Goal: Task Accomplishment & Management: Use online tool/utility

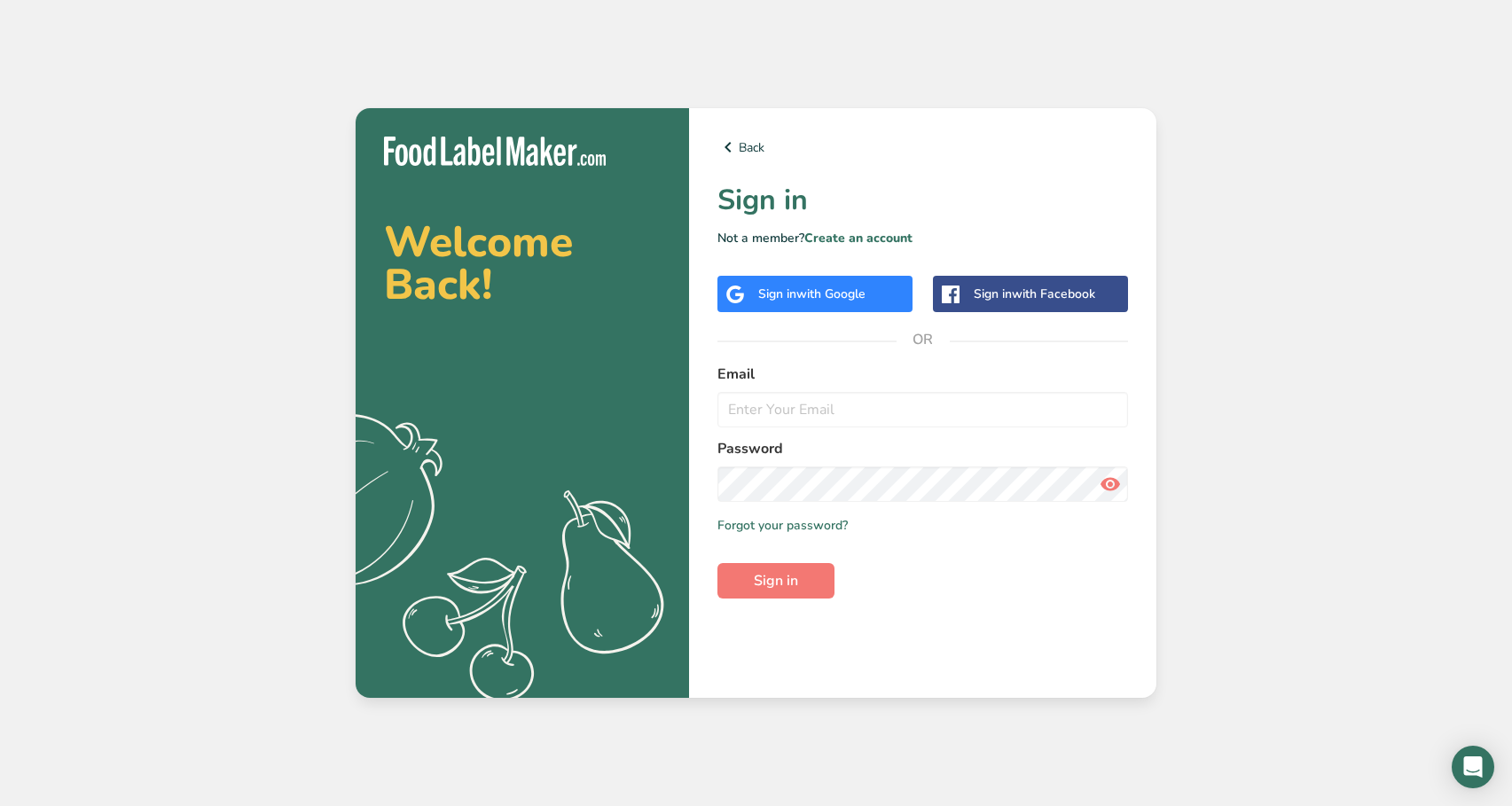
click at [767, 311] on div "Sign in with Google" at bounding box center [815, 294] width 195 height 37
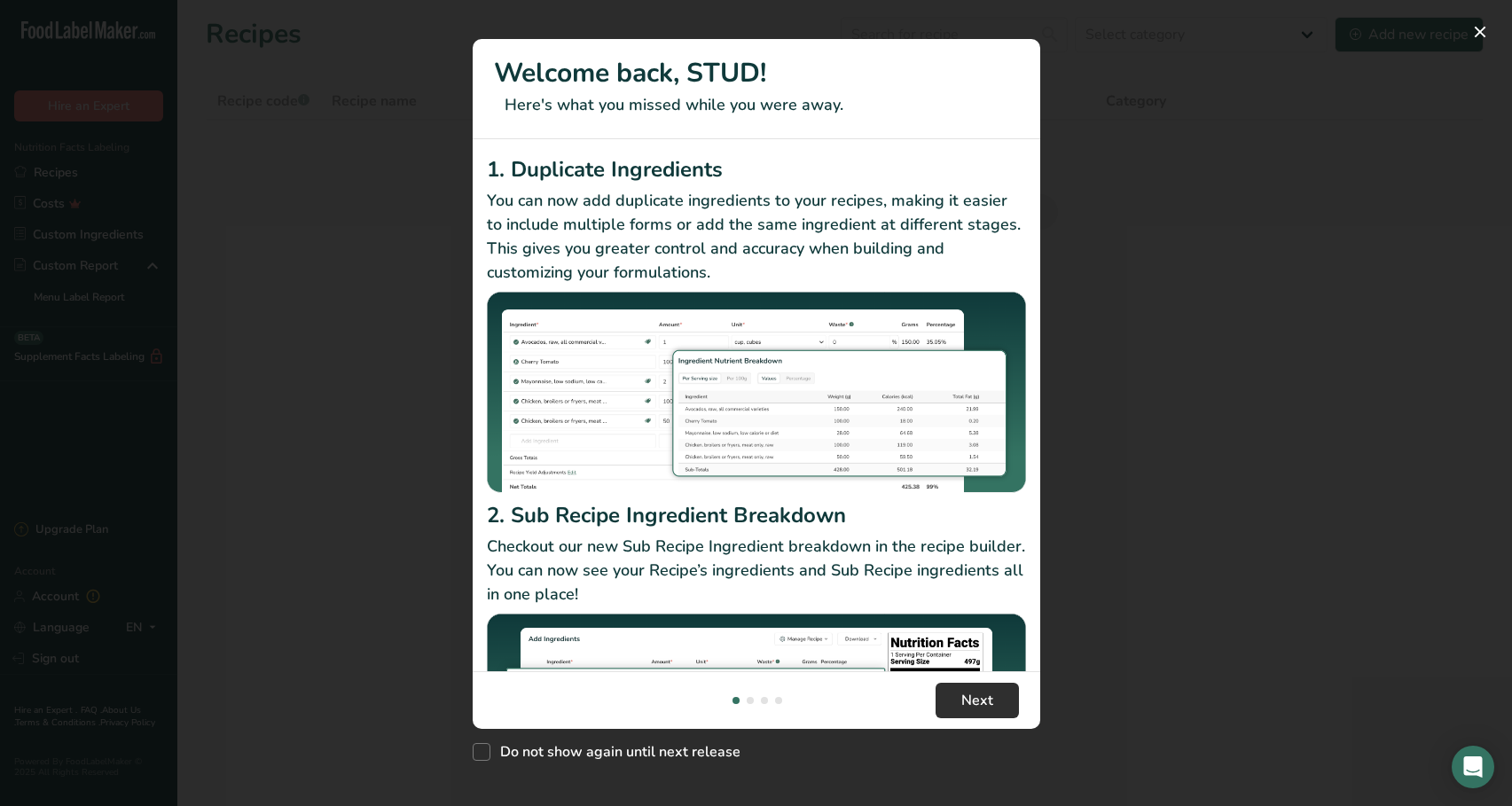
click at [990, 708] on span "Next" at bounding box center [977, 700] width 32 height 21
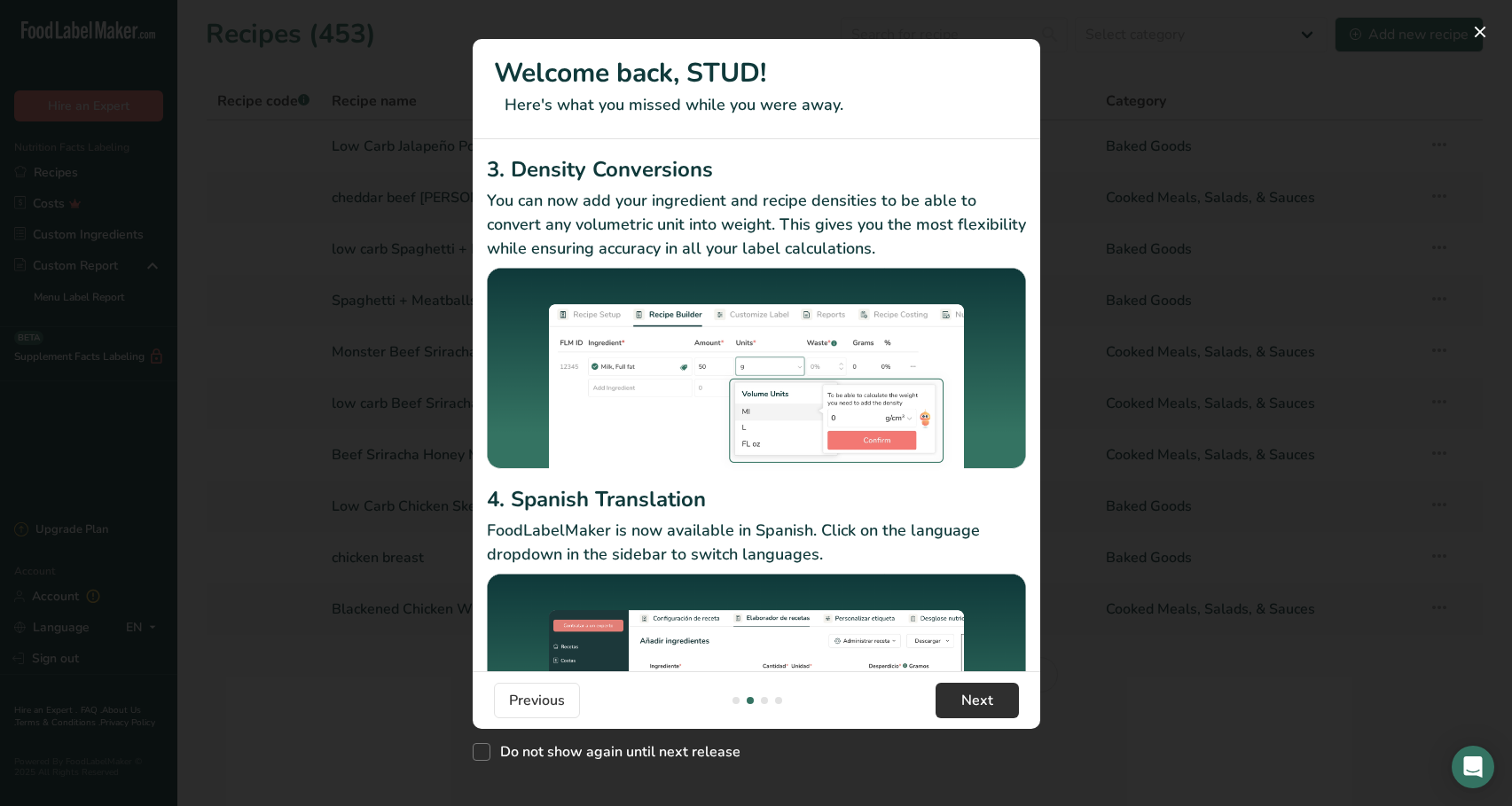
click at [990, 708] on span "Next" at bounding box center [977, 700] width 32 height 21
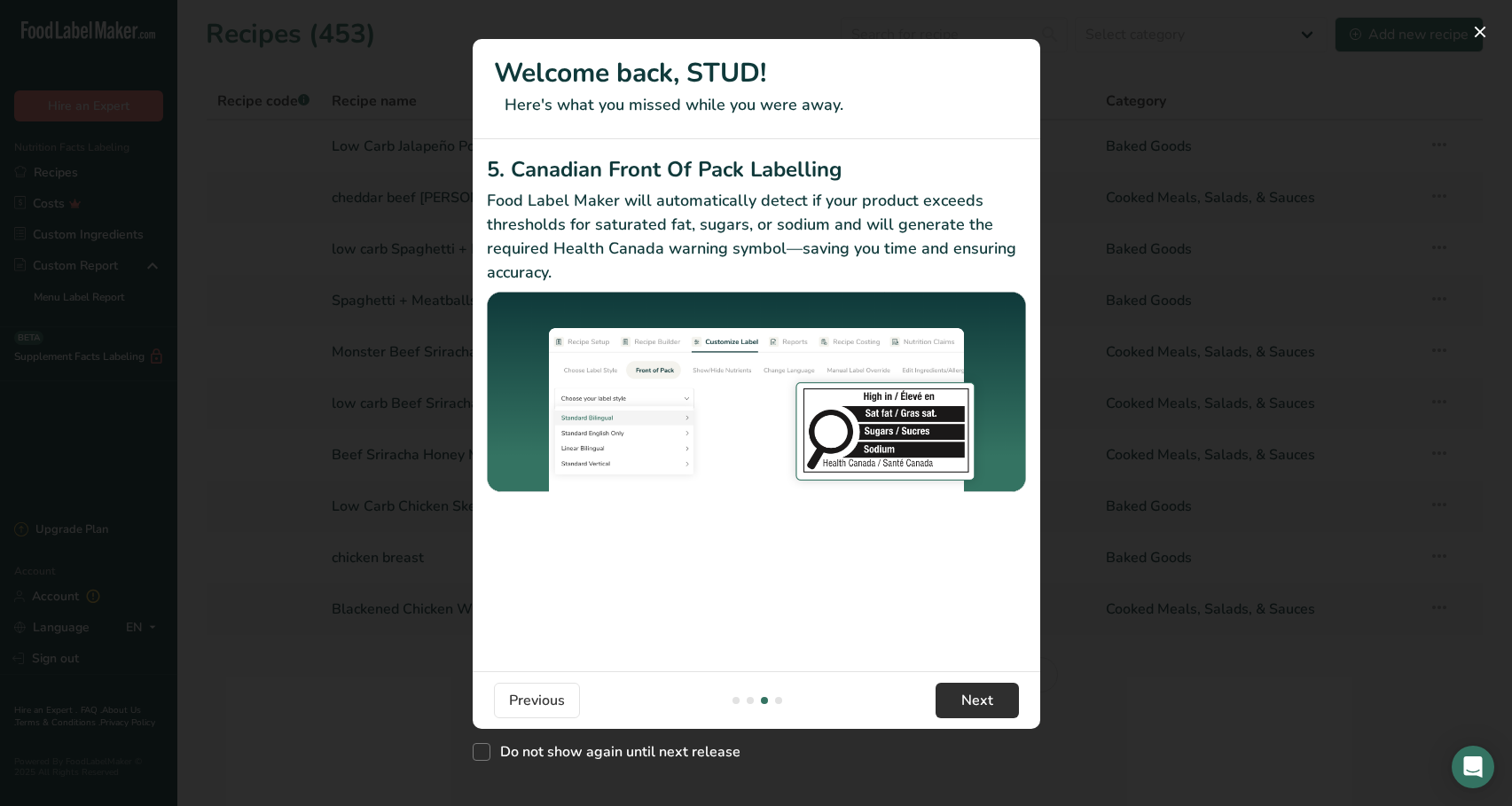
click at [987, 697] on span "Next" at bounding box center [977, 700] width 32 height 21
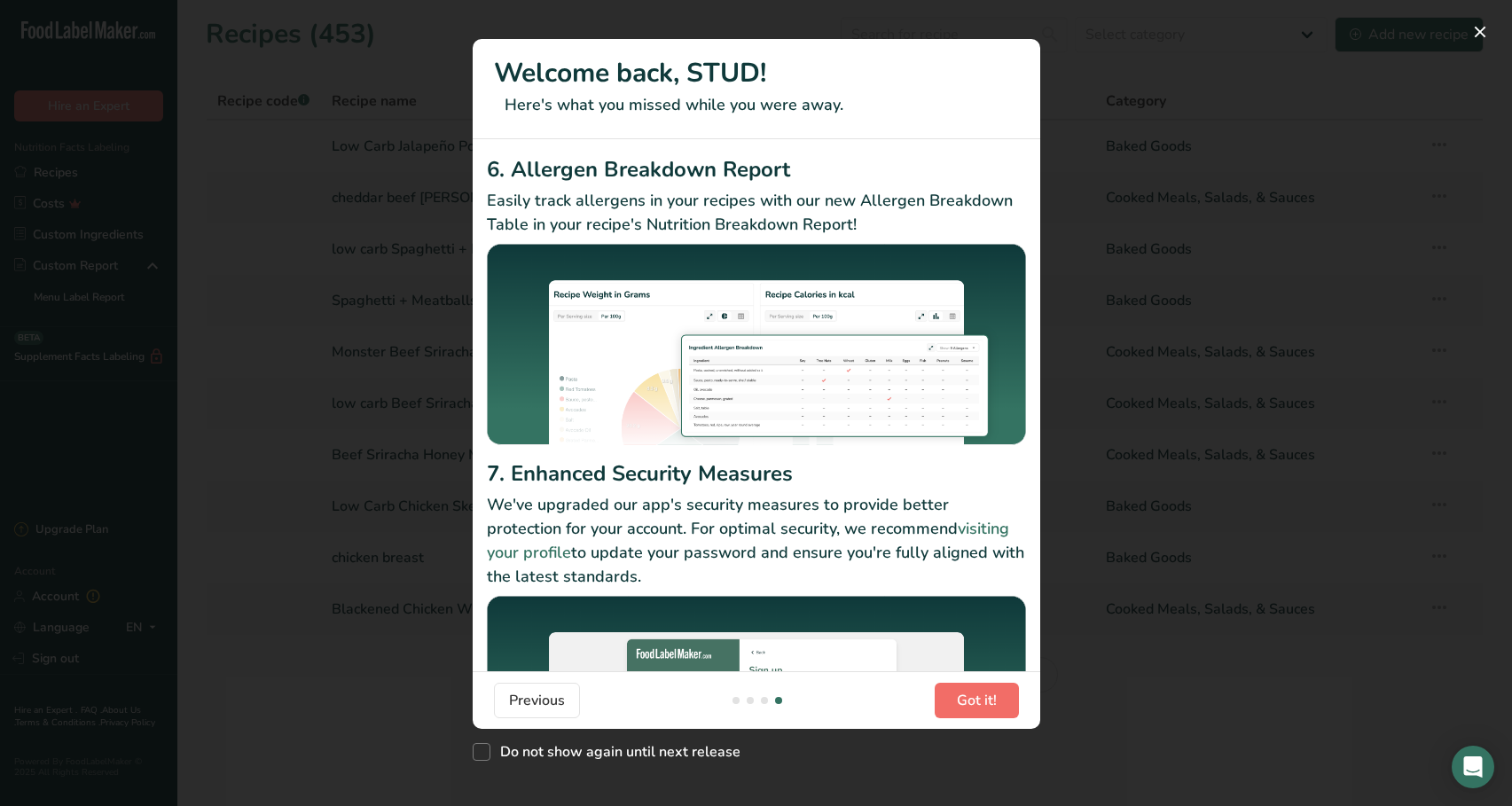
click at [977, 686] on button "Got it!" at bounding box center [977, 700] width 84 height 36
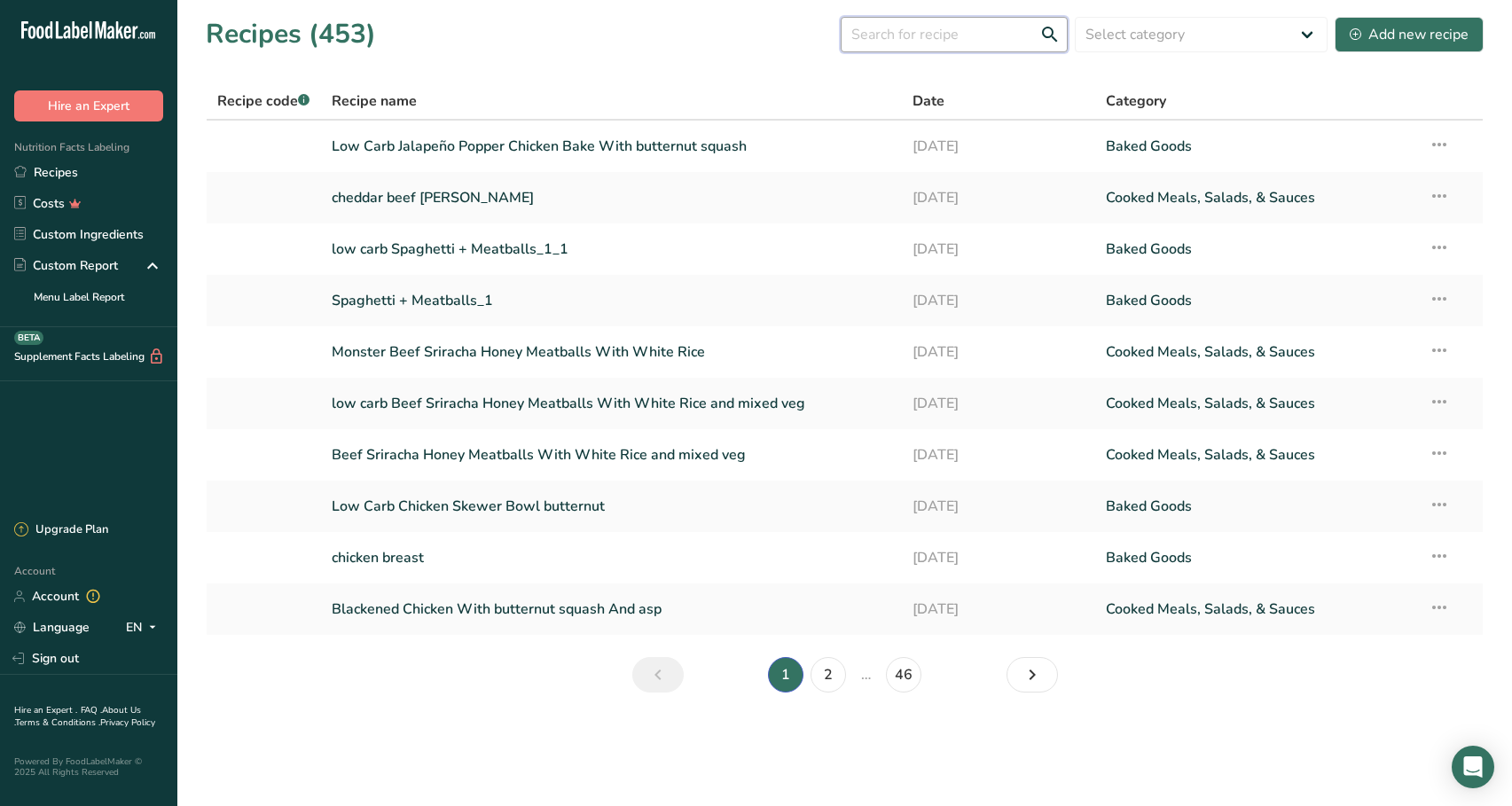
click at [961, 16] on input "text" at bounding box center [954, 34] width 227 height 36
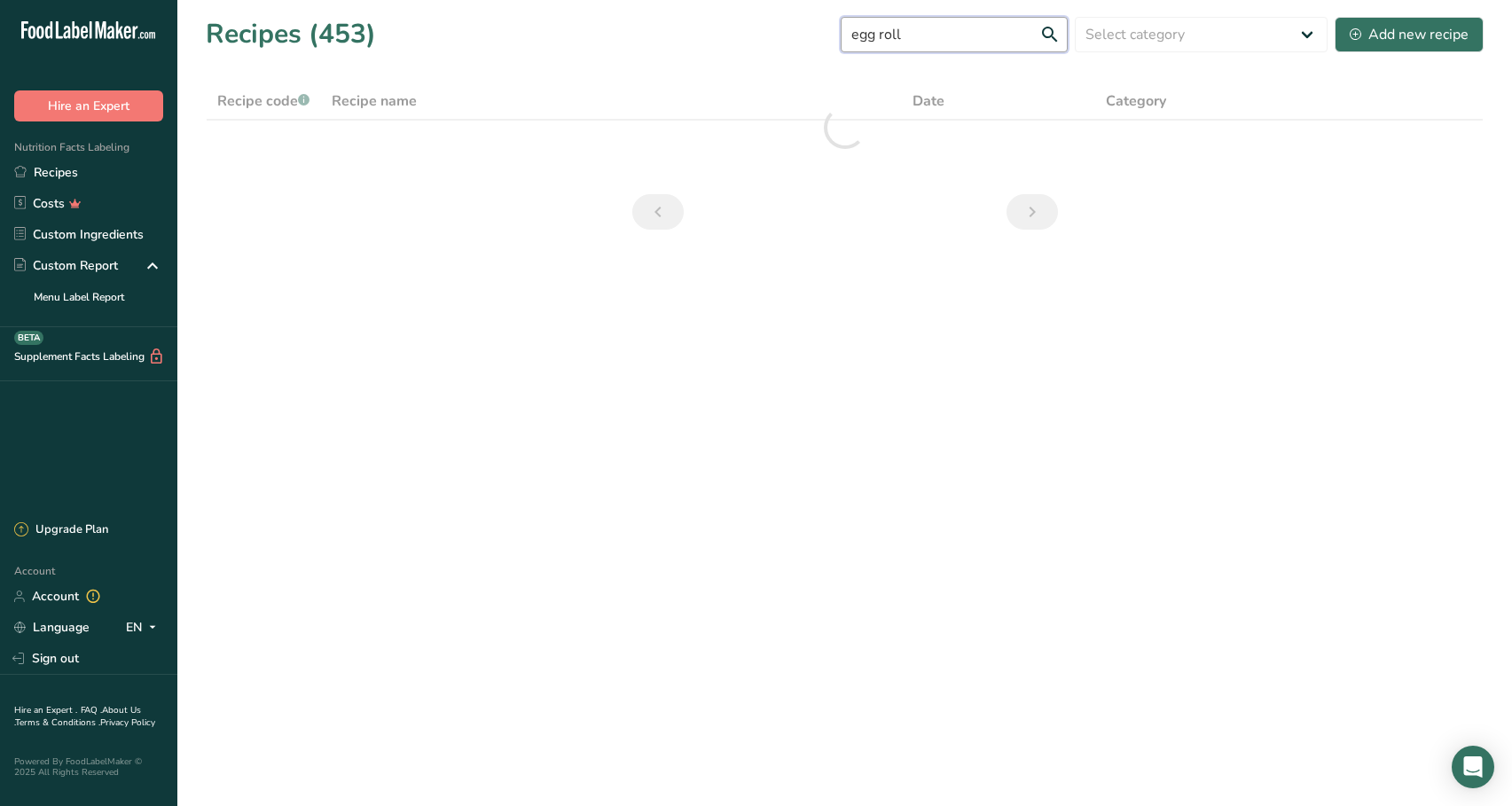
type input "egg roll"
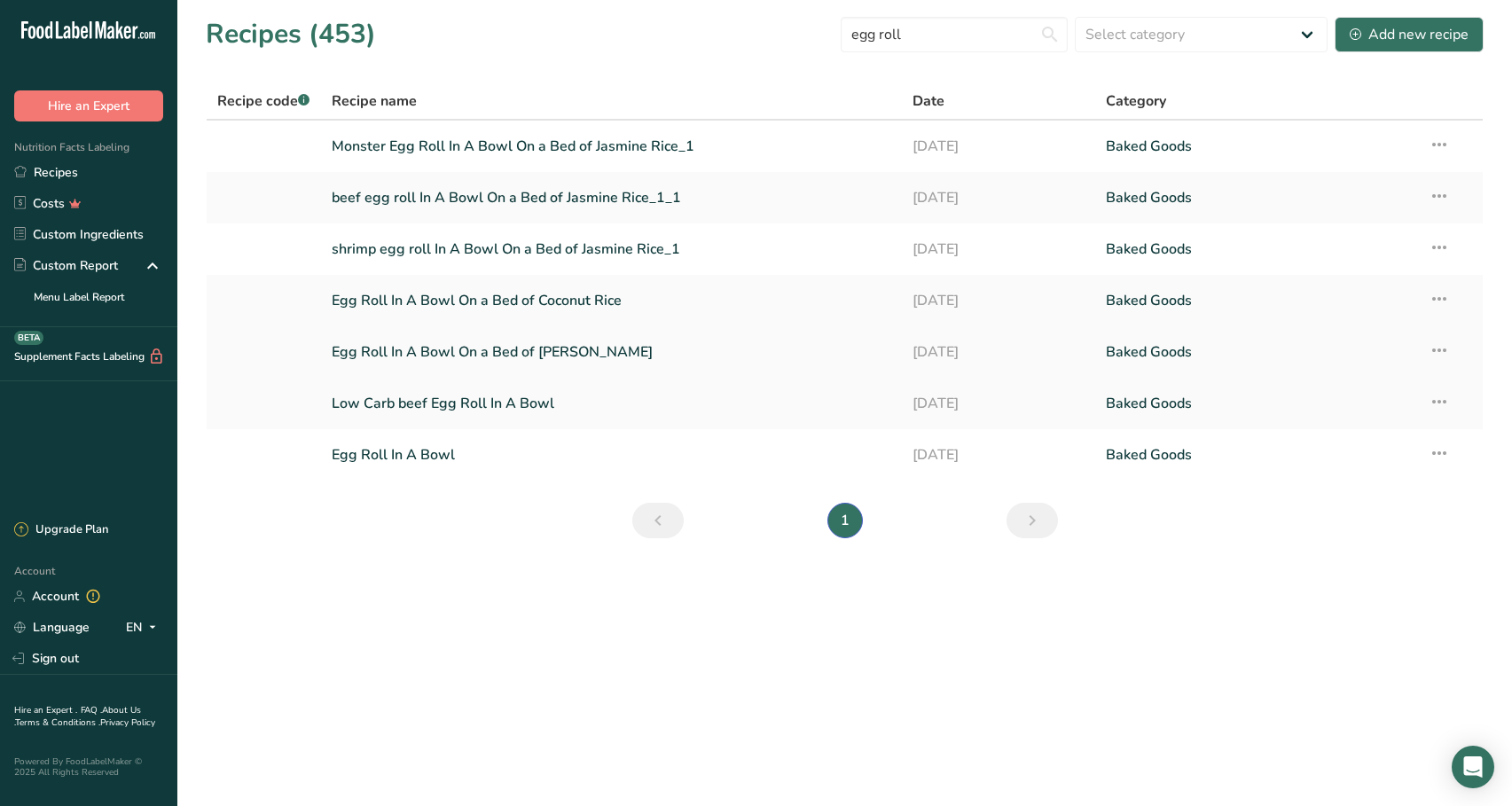
click at [718, 348] on link "Egg Roll In A Bowl On a Bed of [PERSON_NAME]" at bounding box center [611, 351] width 560 height 37
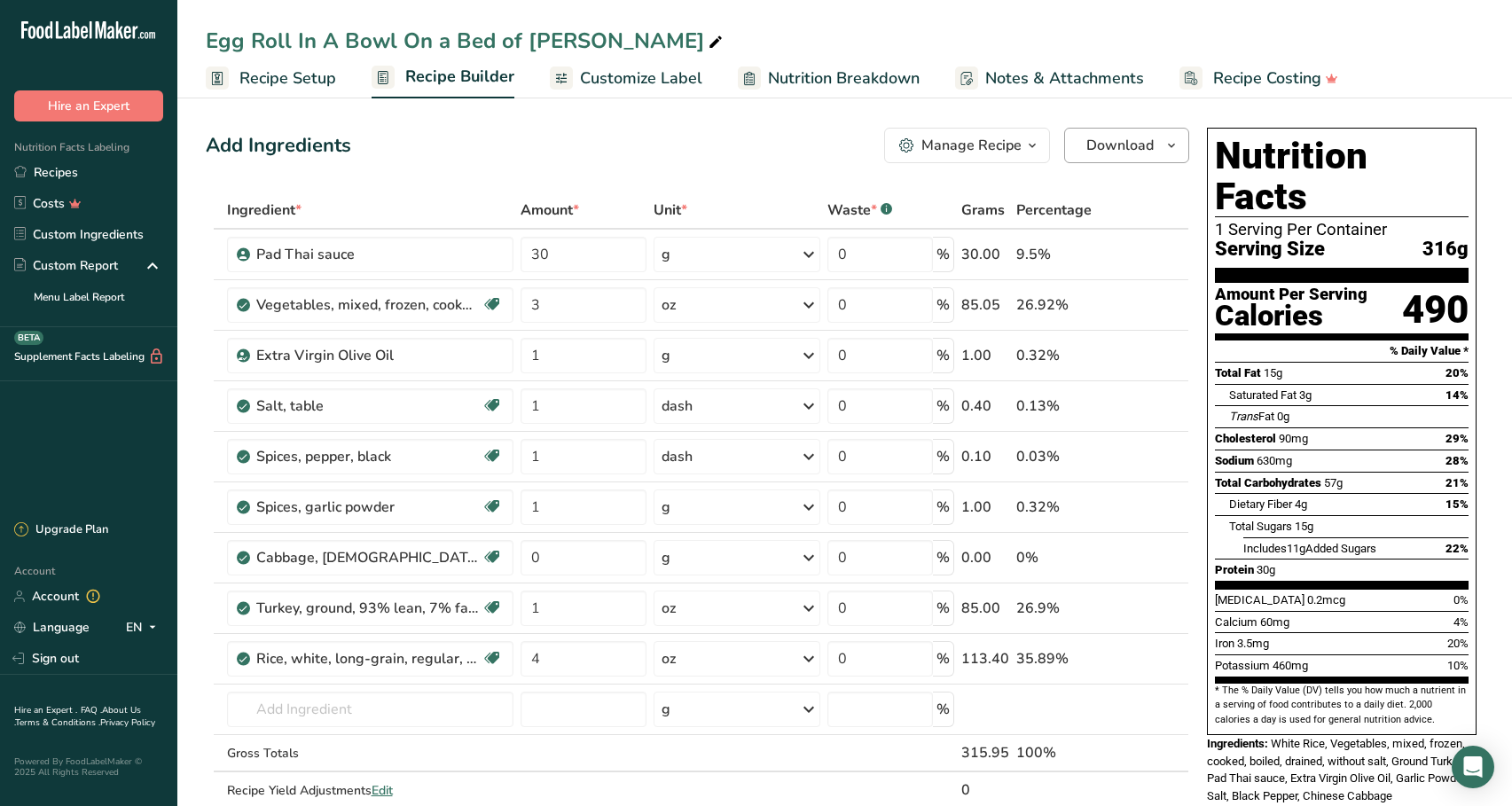
click at [1090, 155] on span "Download" at bounding box center [1120, 145] width 68 height 21
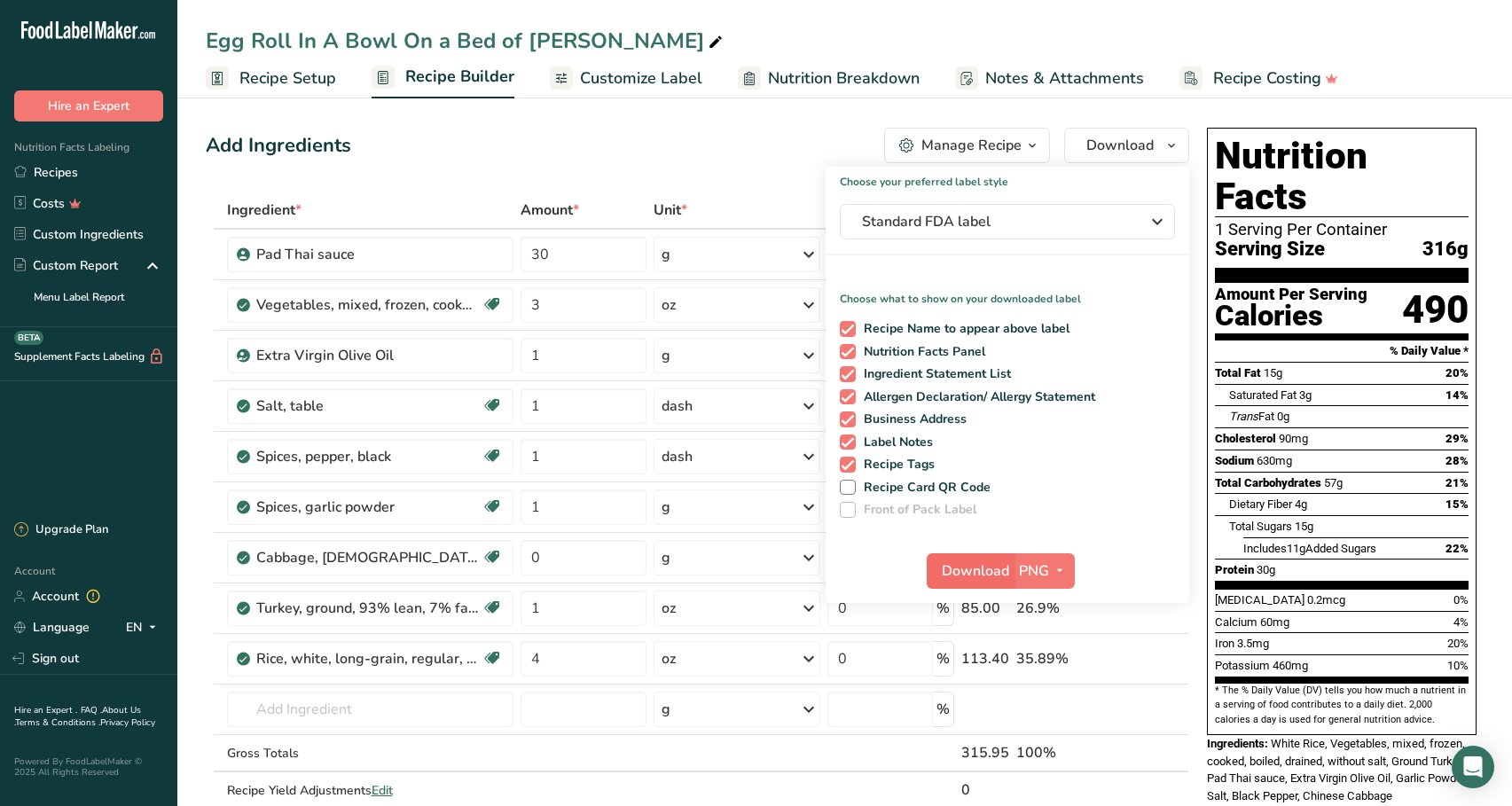
click at [987, 573] on span "Download" at bounding box center [975, 570] width 68 height 21
click at [663, 110] on section "Add Ingredients Manage Recipe Delete Recipe Duplicate Recipe Scale Recipe Save …" at bounding box center [845, 808] width 1335 height 1431
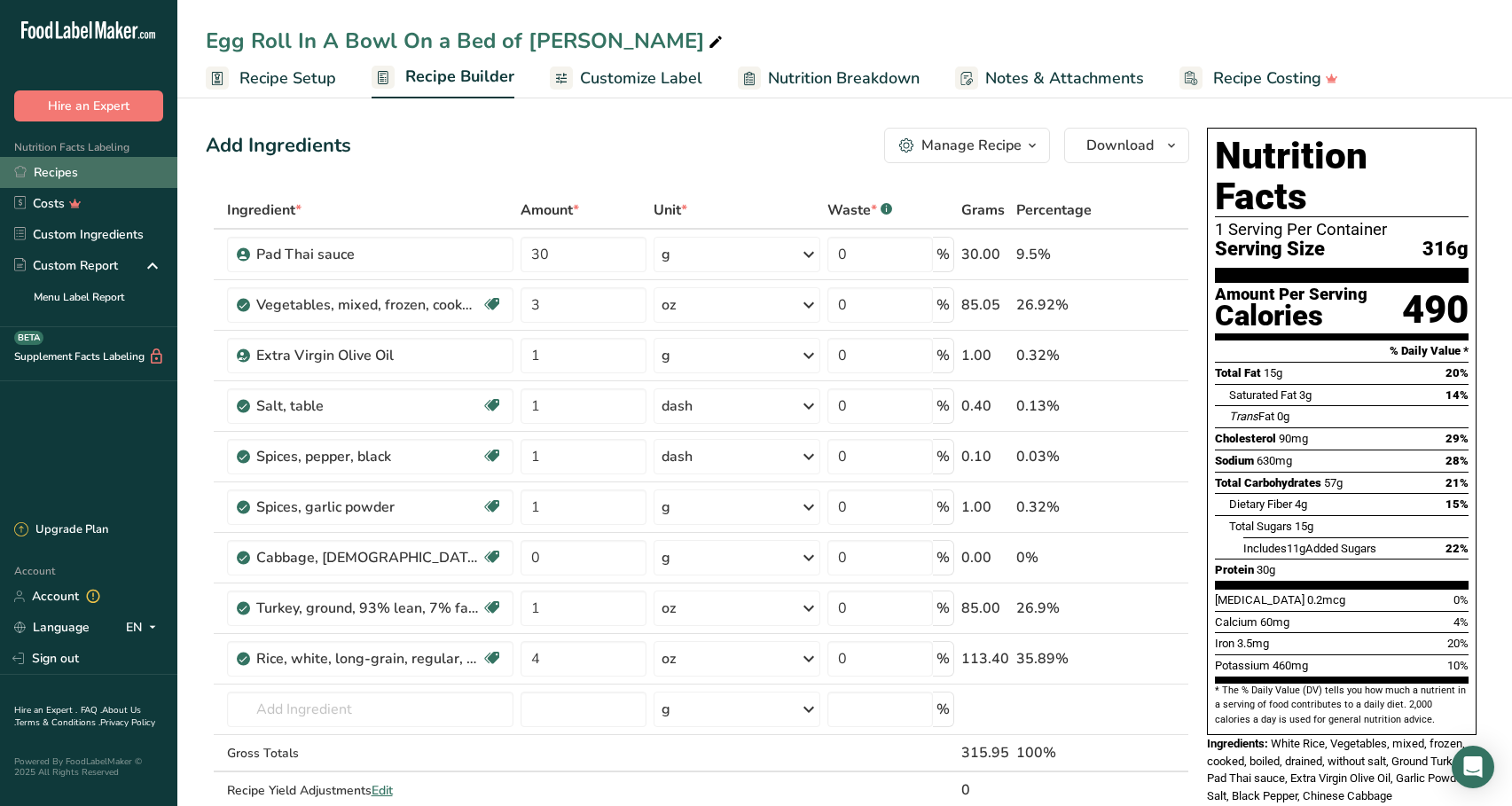
click at [132, 165] on link "Recipes" at bounding box center [89, 173] width 177 height 31
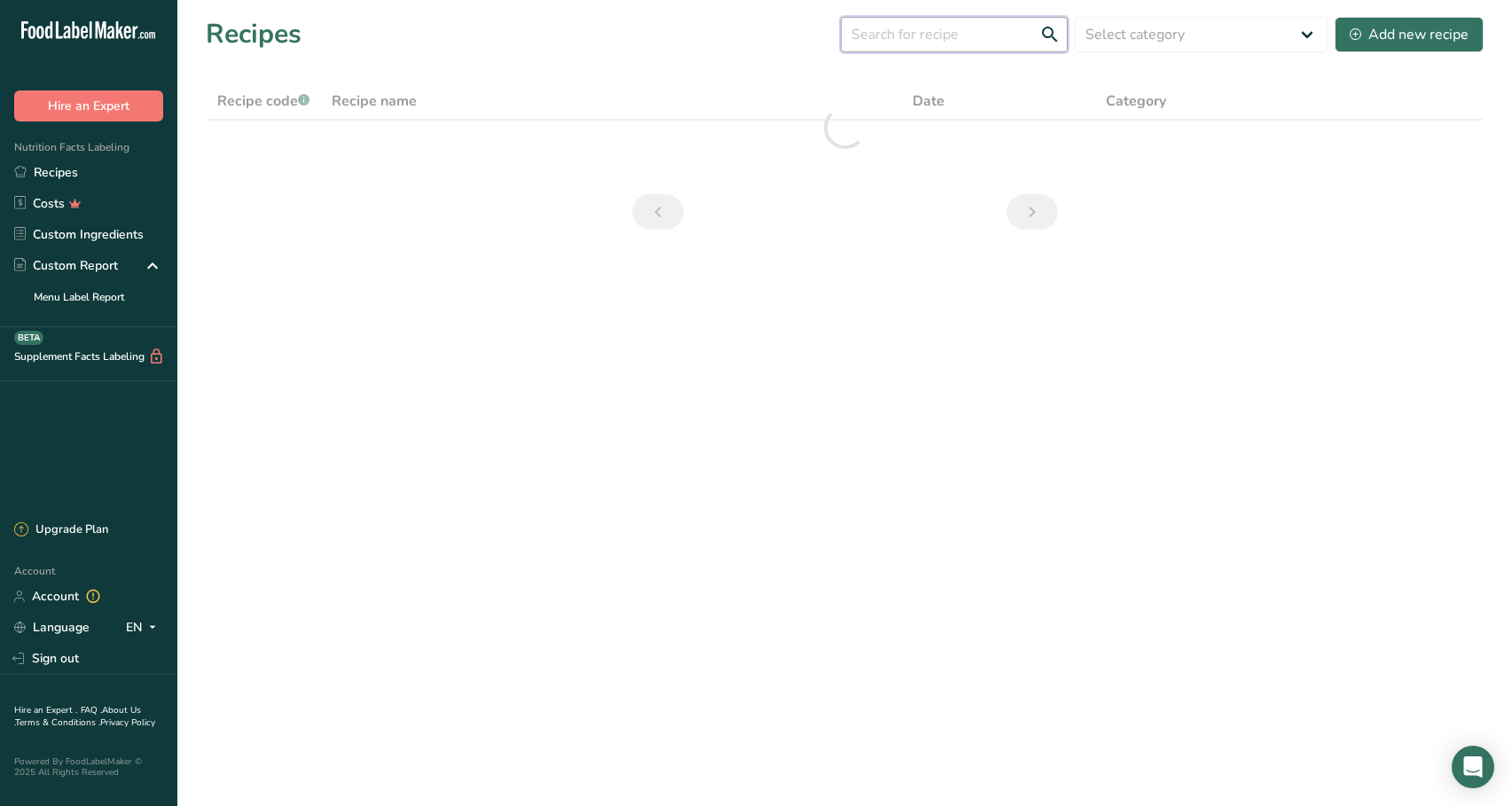
click at [897, 42] on input "text" at bounding box center [954, 34] width 227 height 36
type input "egg roll"
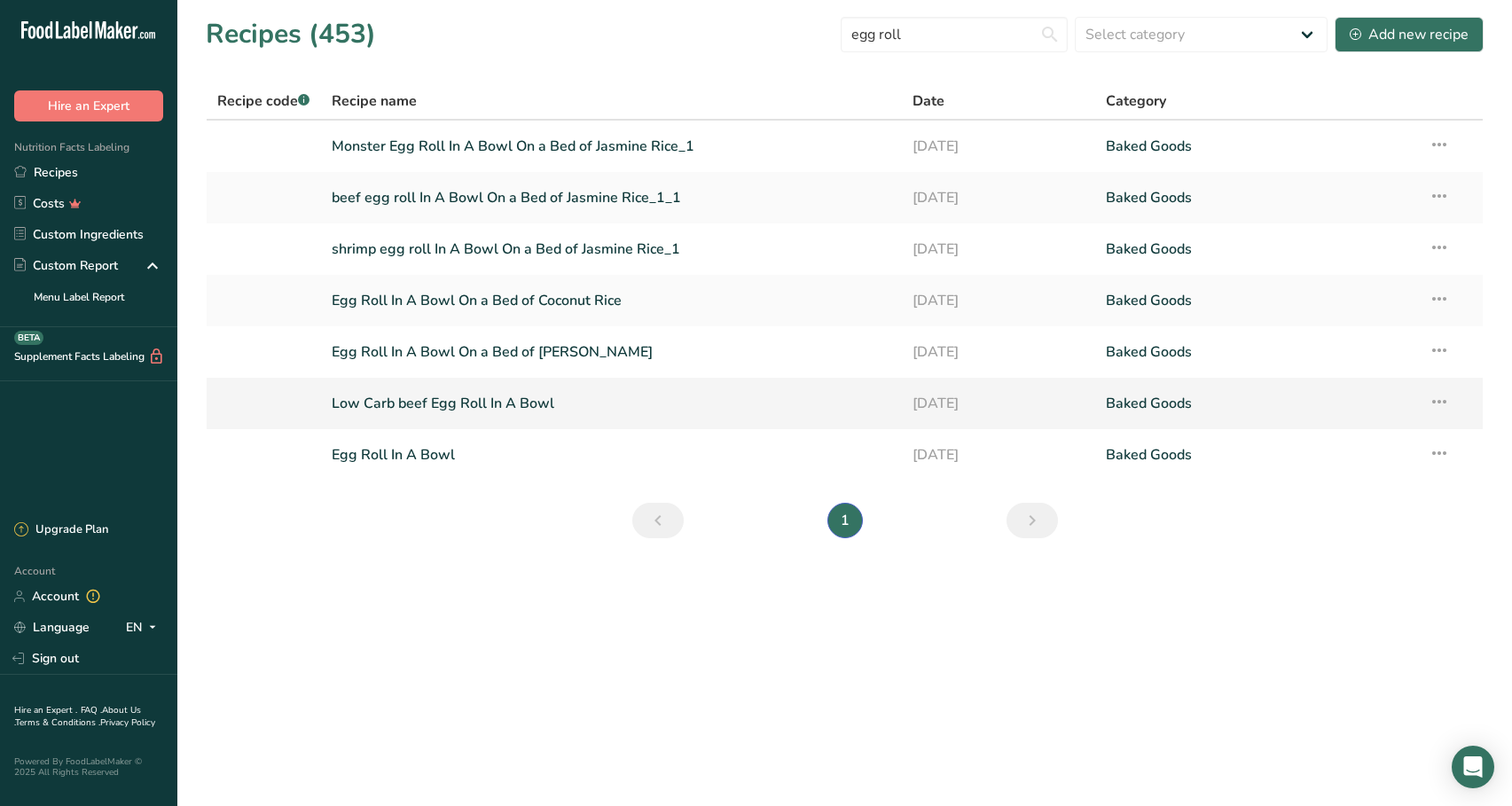
click at [587, 412] on link "Low Carb beef Egg Roll In A Bowl" at bounding box center [611, 403] width 560 height 37
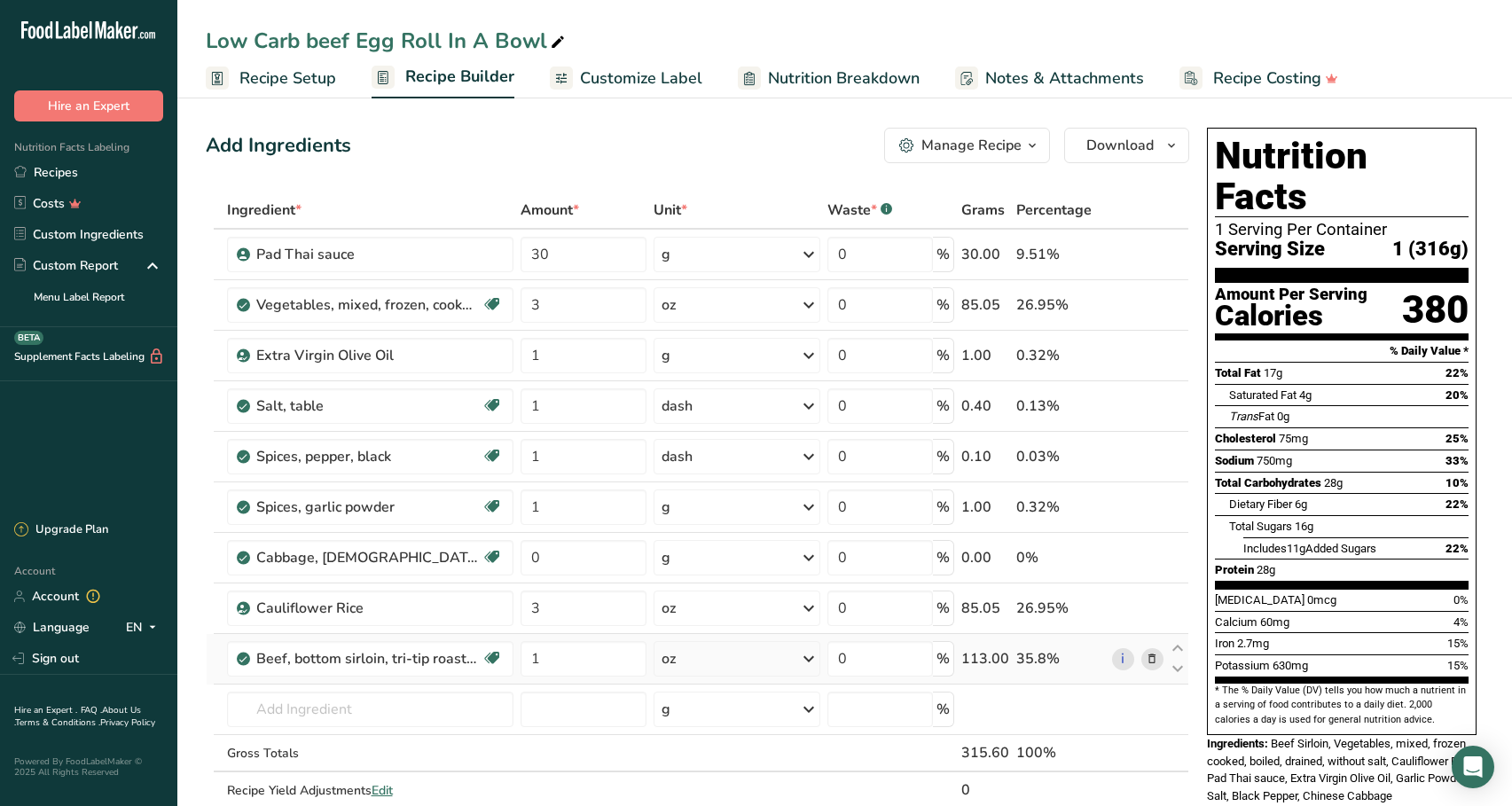
click at [1150, 657] on icon at bounding box center [1152, 659] width 13 height 18
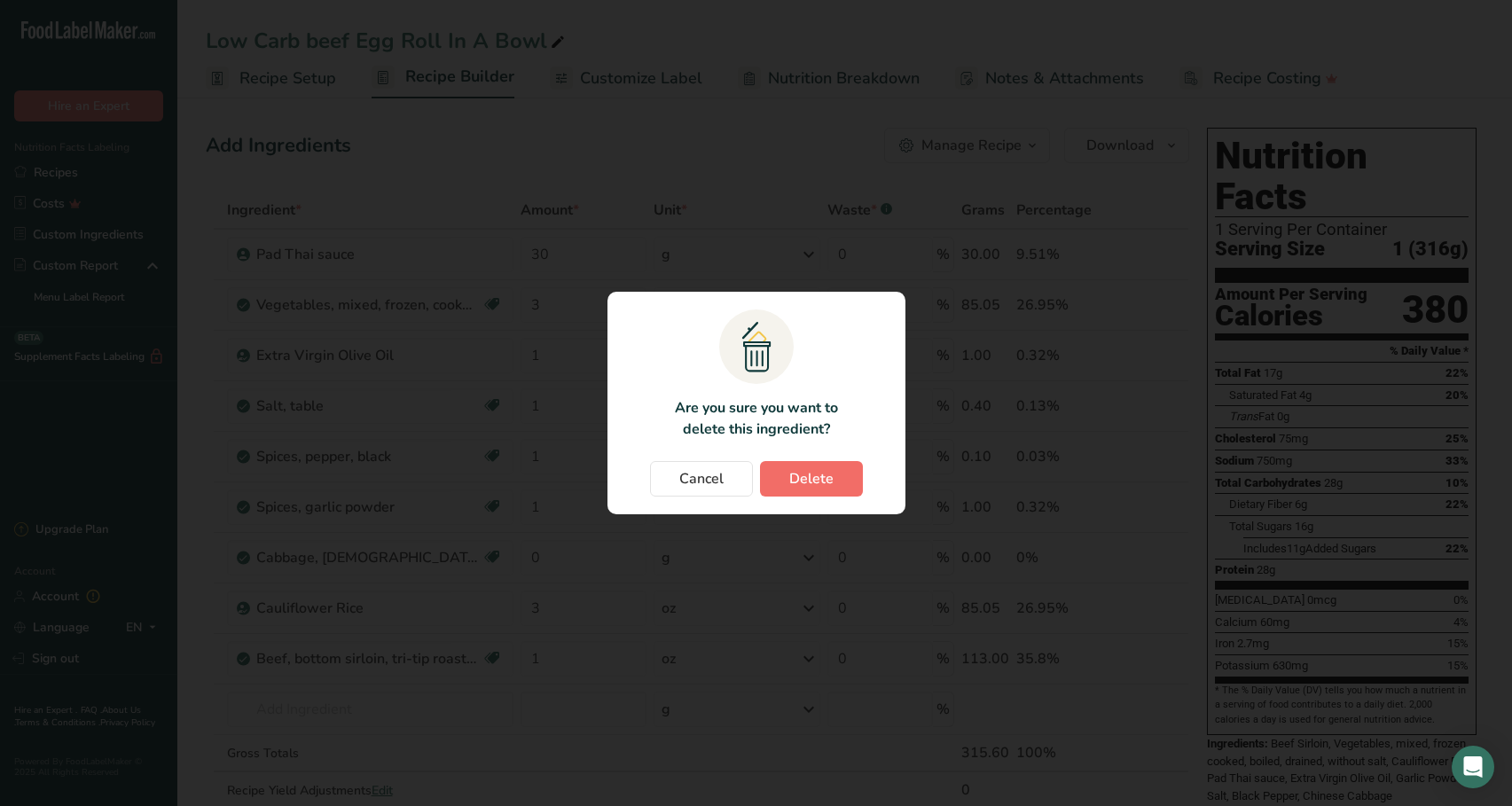
click at [839, 481] on button "Delete" at bounding box center [811, 478] width 103 height 36
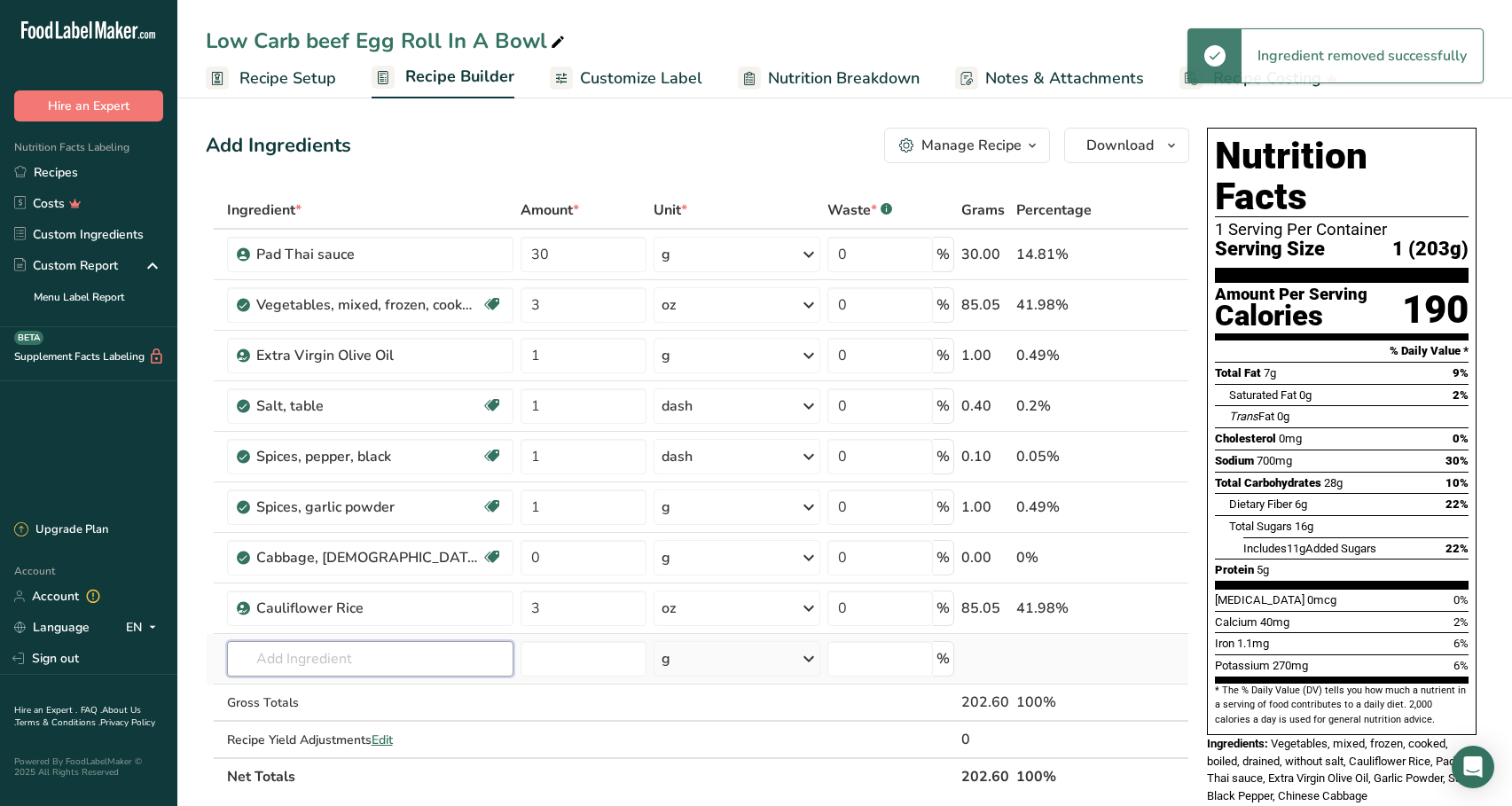
click at [360, 675] on input "text" at bounding box center [371, 658] width 287 height 36
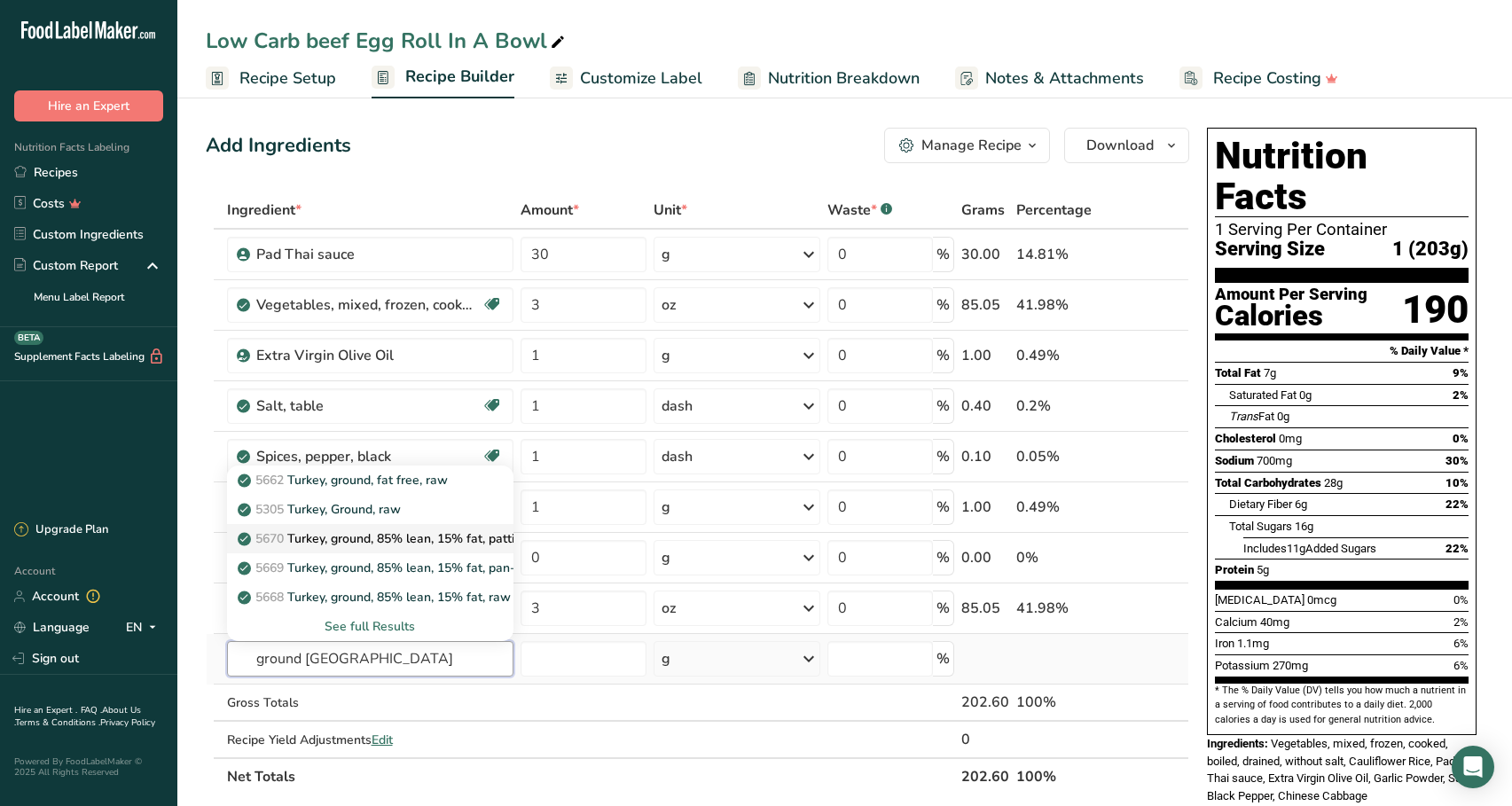
type input "ground [GEOGRAPHIC_DATA]"
click at [452, 532] on p "5670 Turkey, ground, 85% lean, 15% fat, patties, broiled" at bounding box center [406, 539] width 331 height 18
type input "Turkey, ground, 85% lean, 15% fat, patties, broiled"
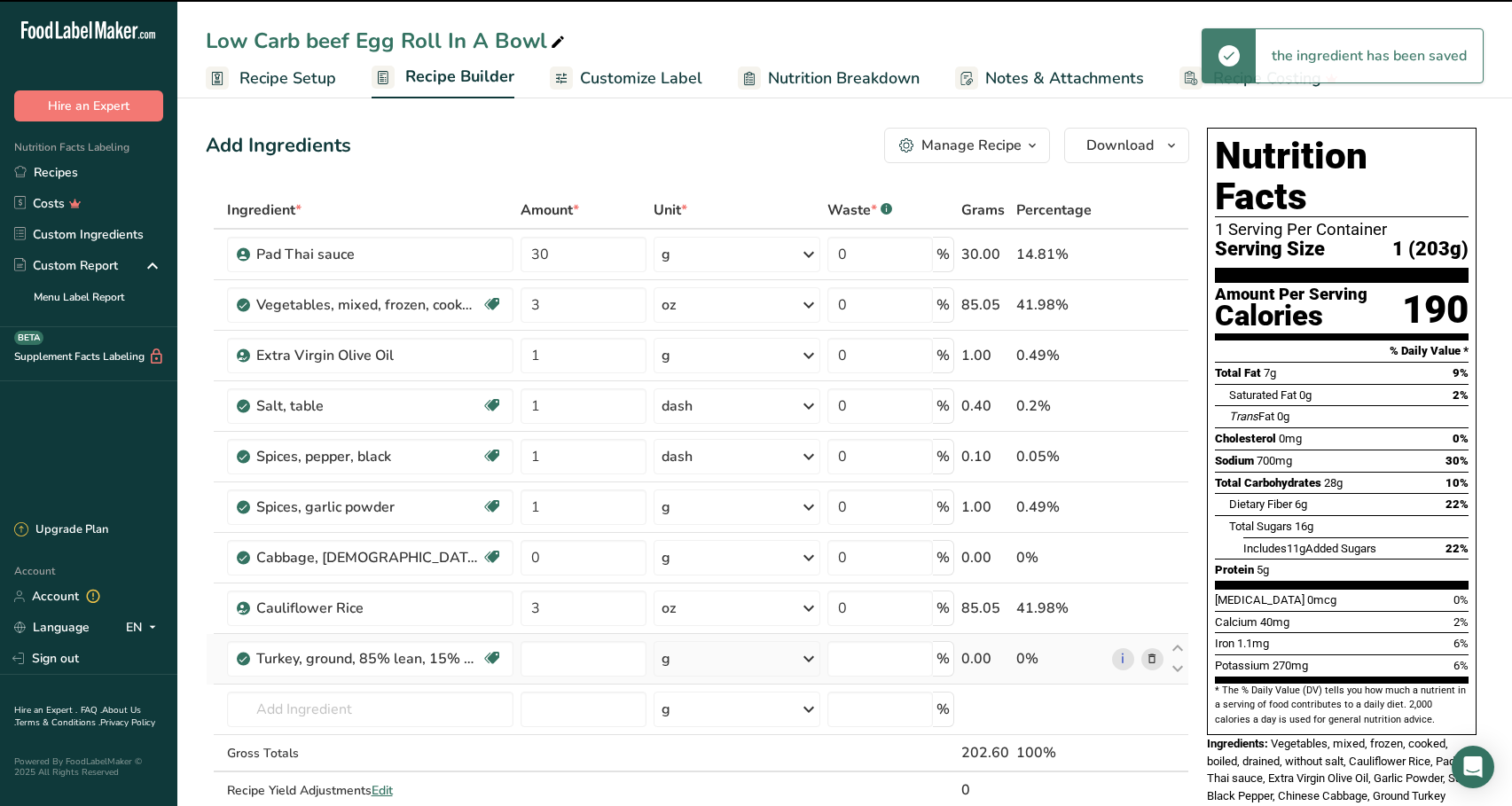
type input "0"
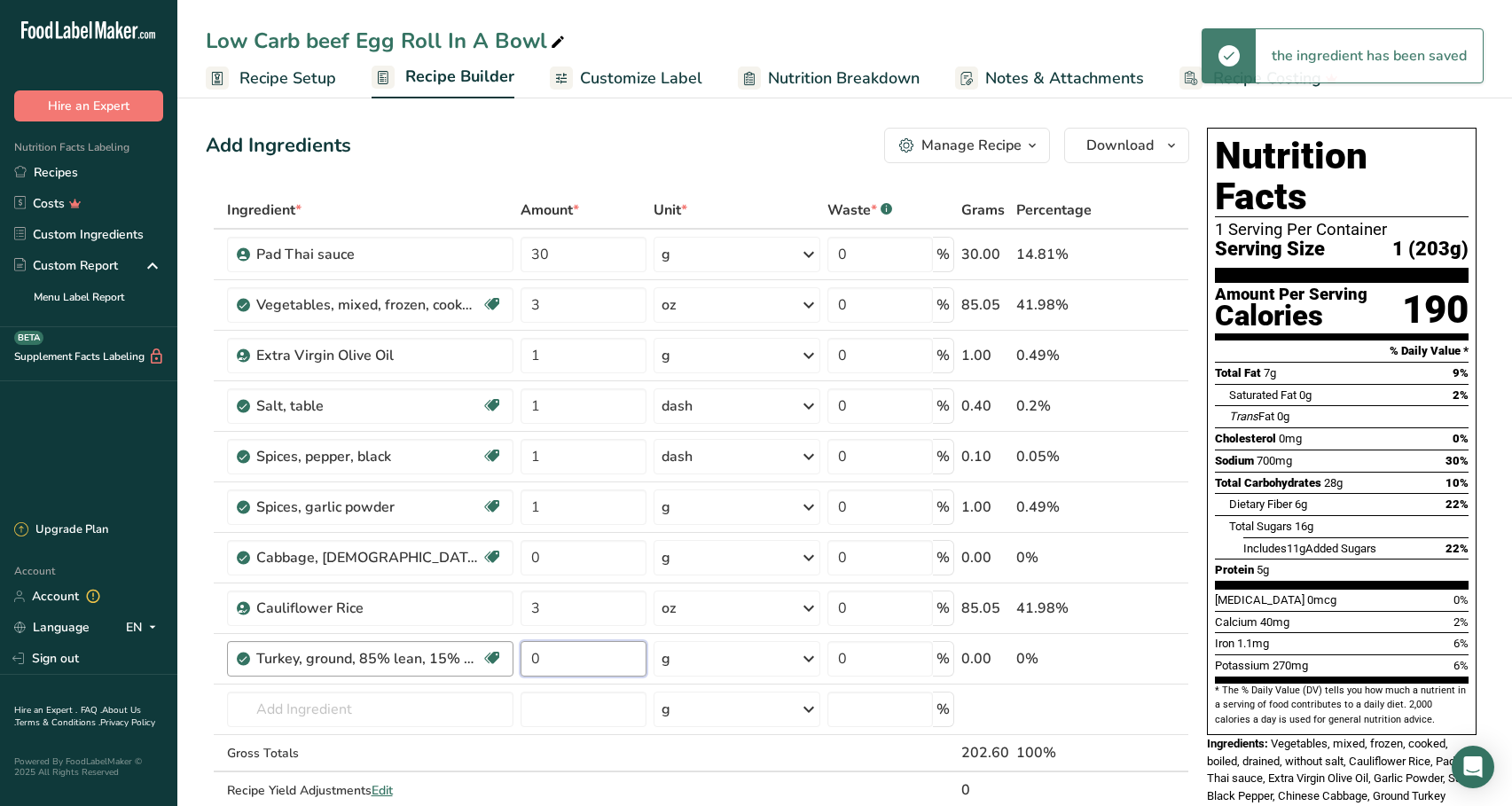
drag, startPoint x: 579, startPoint y: 663, endPoint x: 503, endPoint y: 661, distance: 76.0
click at [503, 661] on tr "Turkey, ground, 85% lean, 15% fat, patties, broiled Dairy free Gluten free Soy …" at bounding box center [697, 658] width 982 height 50
type input "4"
click at [682, 665] on div "Ingredient * Amount * Unit * Waste * .a-a{fill:#347362;}.b-a{fill:#fff;} Grams …" at bounding box center [697, 518] width 983 height 654
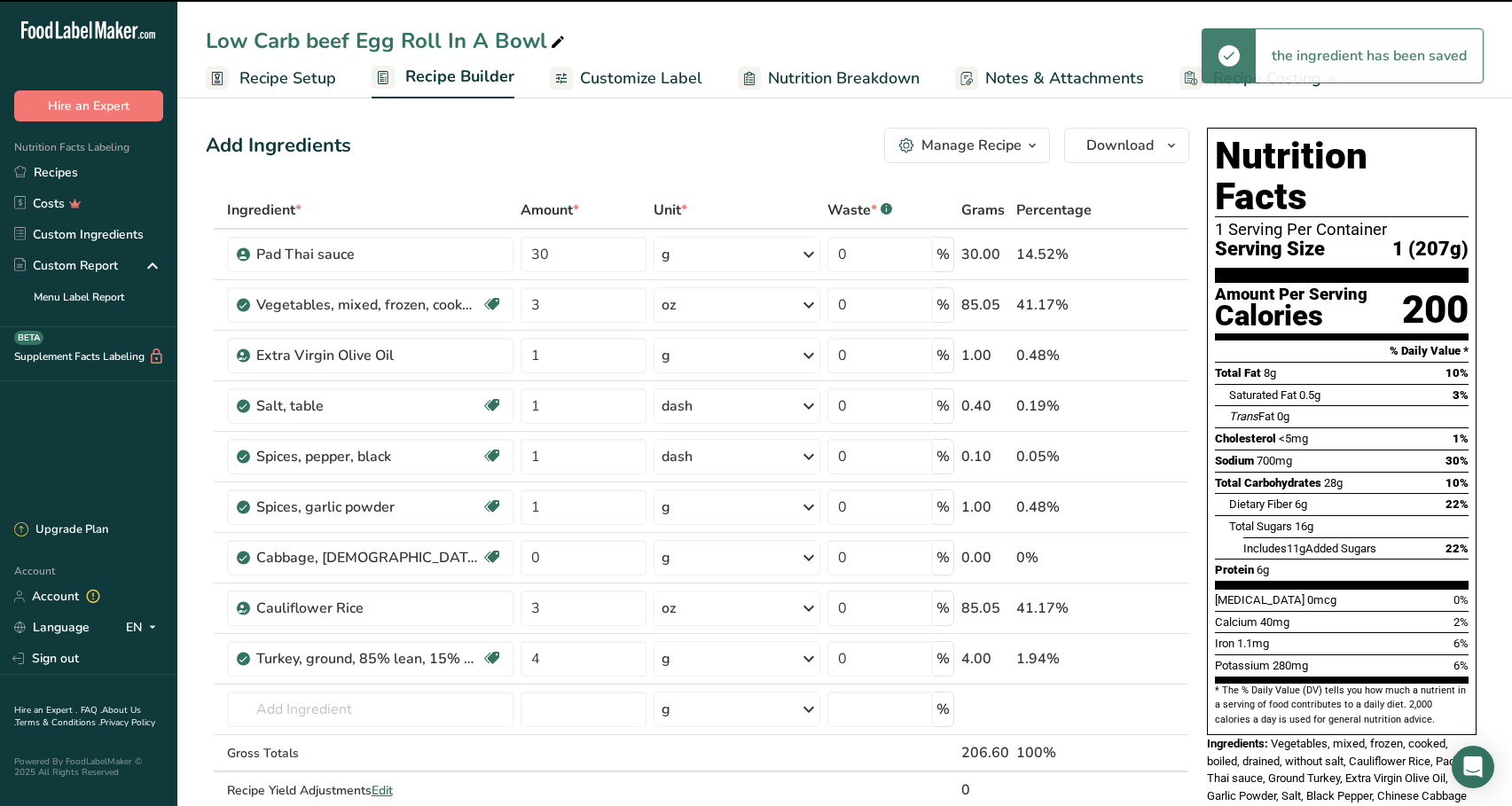
click at [707, 660] on div "g" at bounding box center [737, 658] width 167 height 36
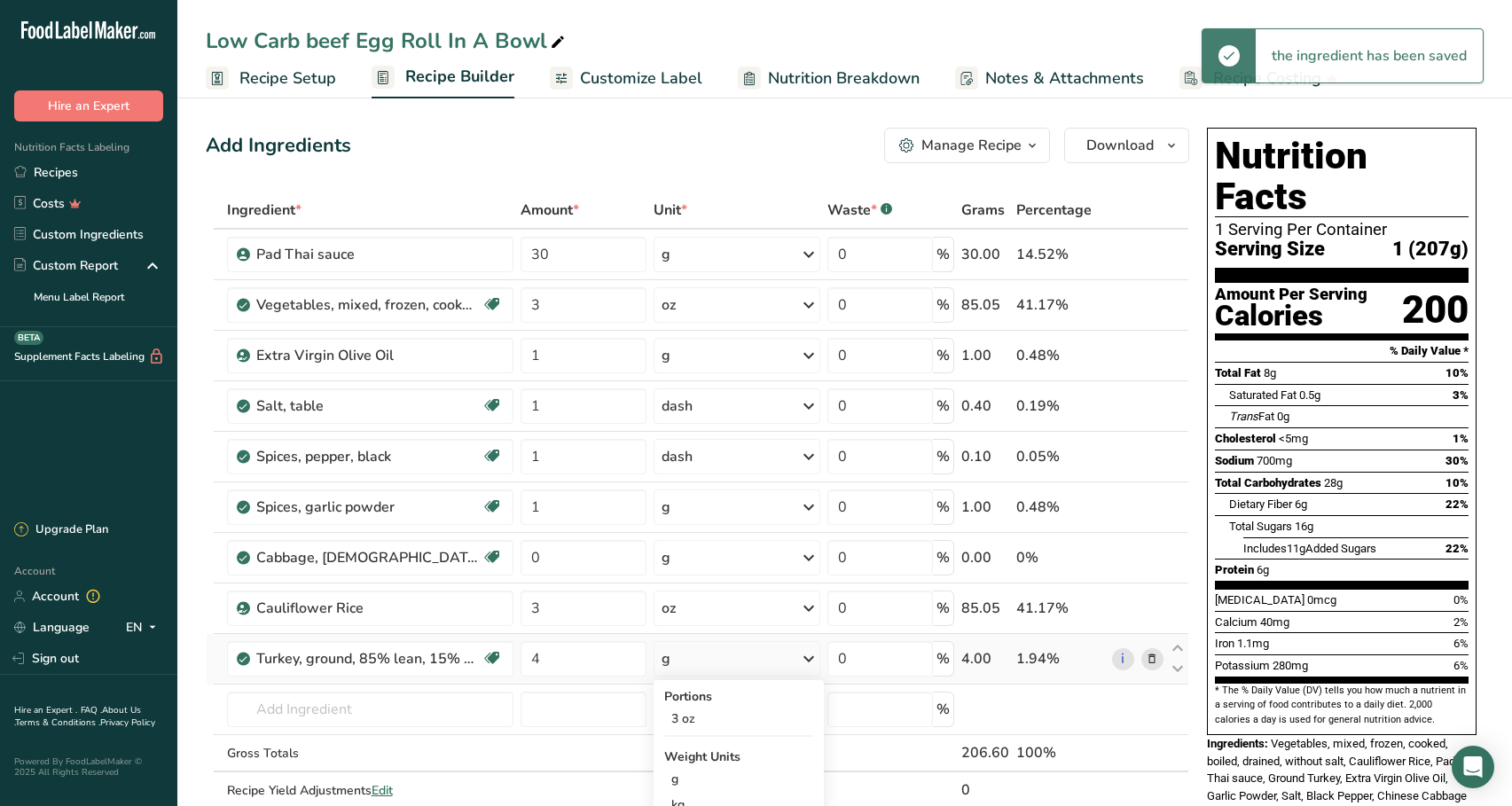
scroll to position [119, 0]
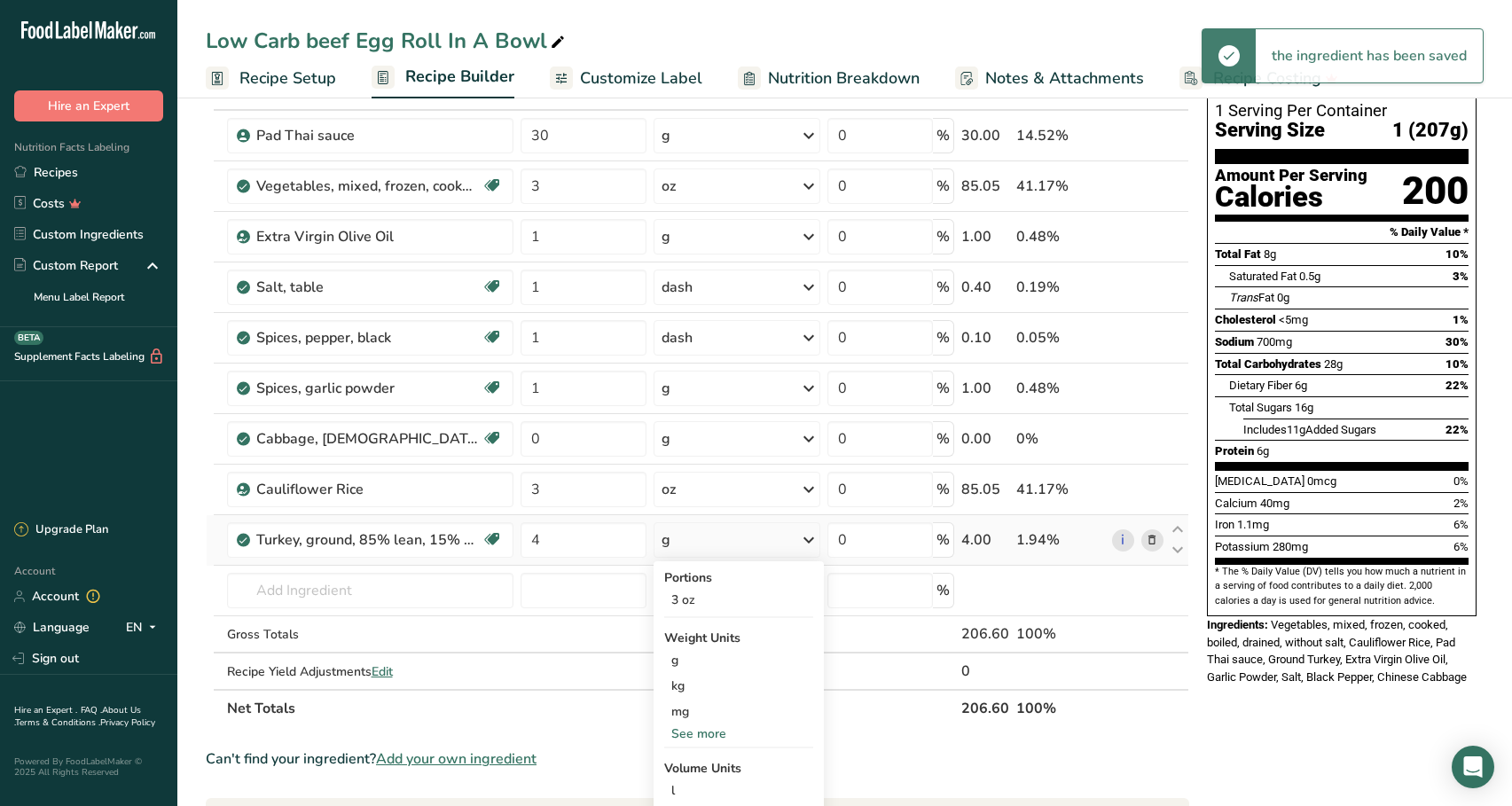
click at [718, 738] on div "See more" at bounding box center [738, 733] width 149 height 18
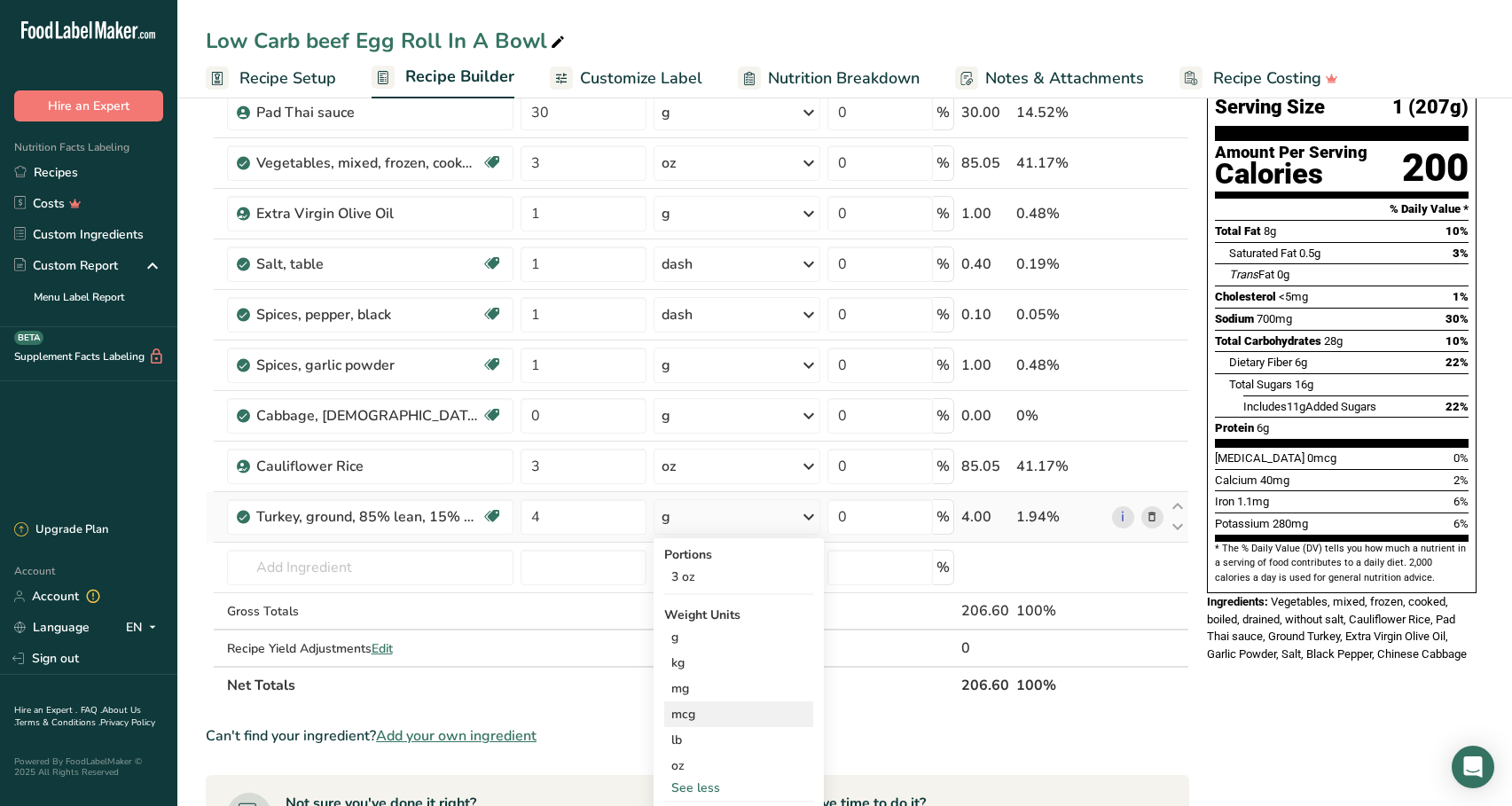
scroll to position [142, 0]
click at [711, 755] on div "oz" at bounding box center [738, 765] width 149 height 26
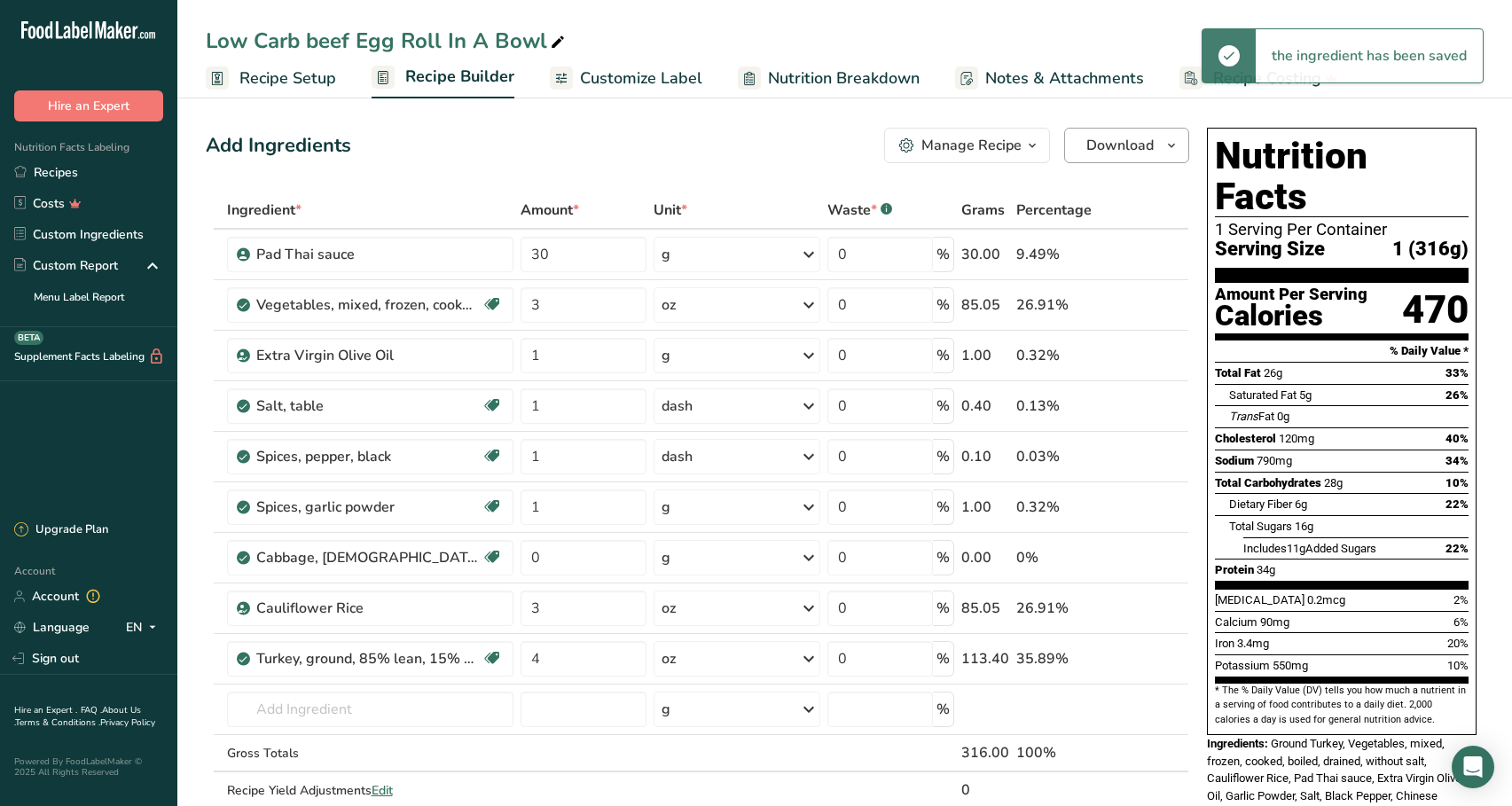
scroll to position [0, 0]
click at [1108, 141] on span "Download" at bounding box center [1120, 145] width 68 height 21
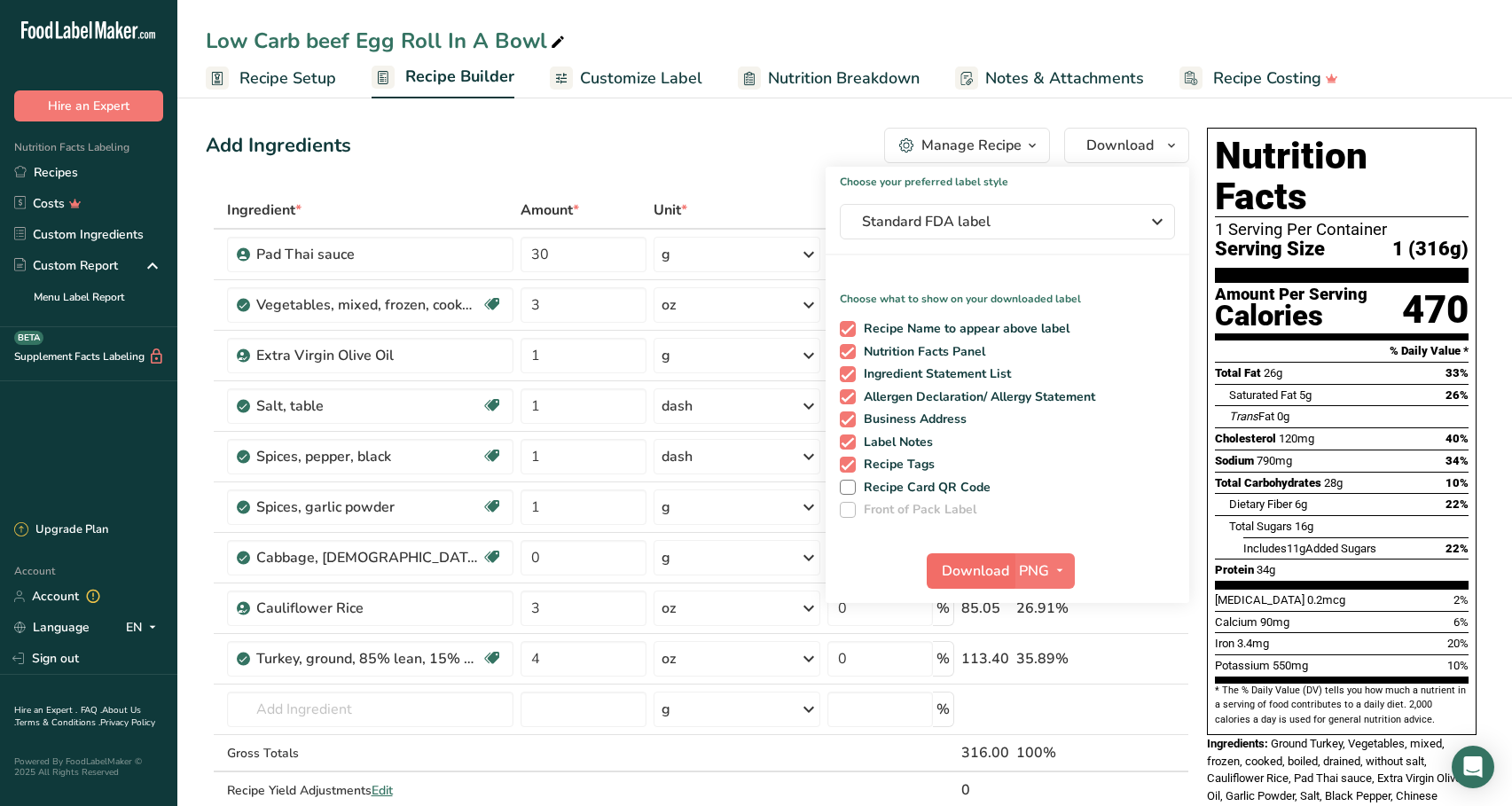
click at [958, 563] on span "Download" at bounding box center [975, 570] width 68 height 21
click at [673, 134] on div "Add Ingredients Manage Recipe Delete Recipe Duplicate Recipe Scale Recipe Save …" at bounding box center [697, 145] width 983 height 36
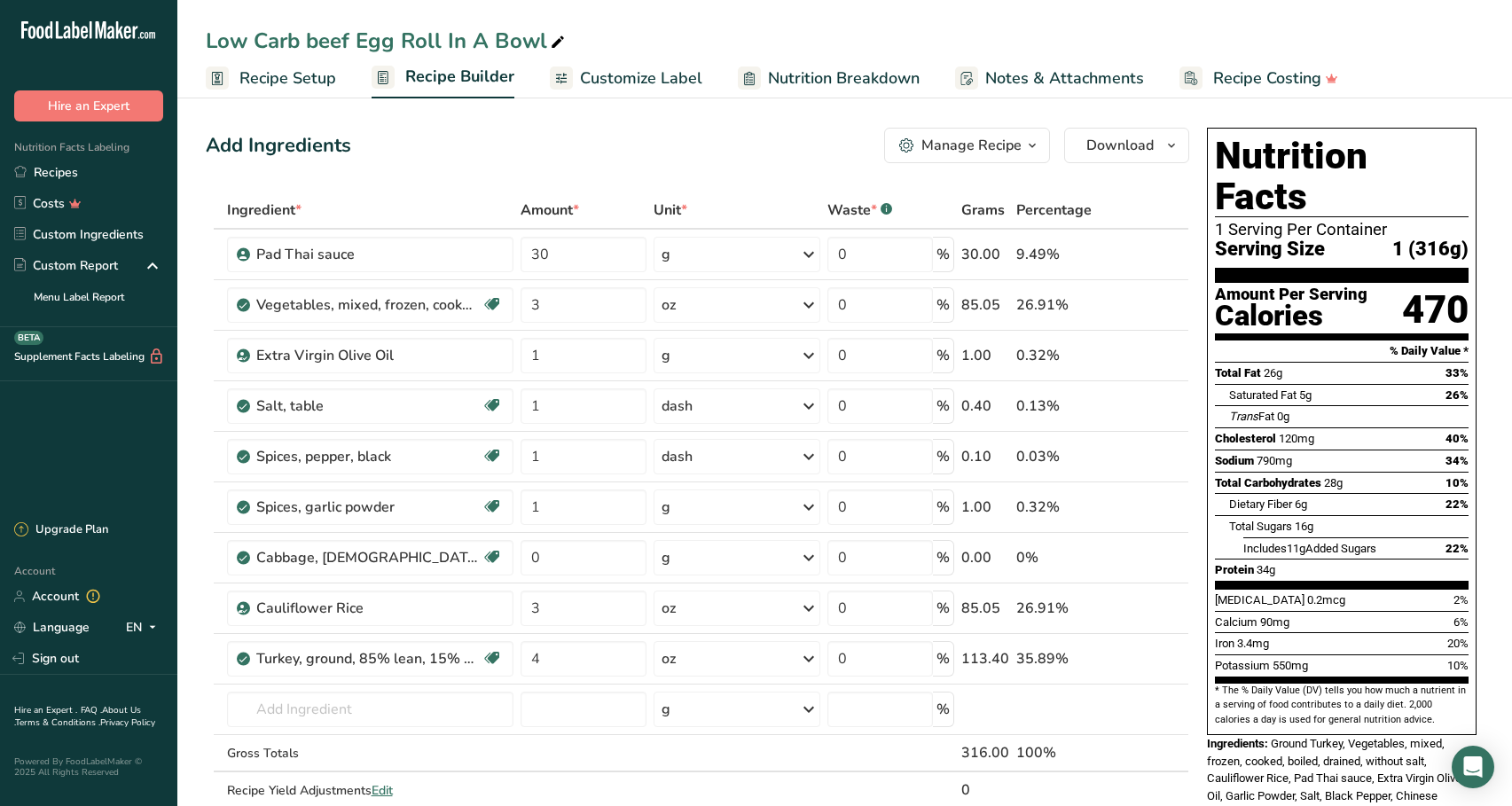
click at [140, 150] on div "Nutrition Facts Labeling Recipes Costs Custom Ingredients Custom Report Menu La…" at bounding box center [89, 224] width 177 height 205
click at [125, 170] on link "Recipes" at bounding box center [89, 173] width 177 height 31
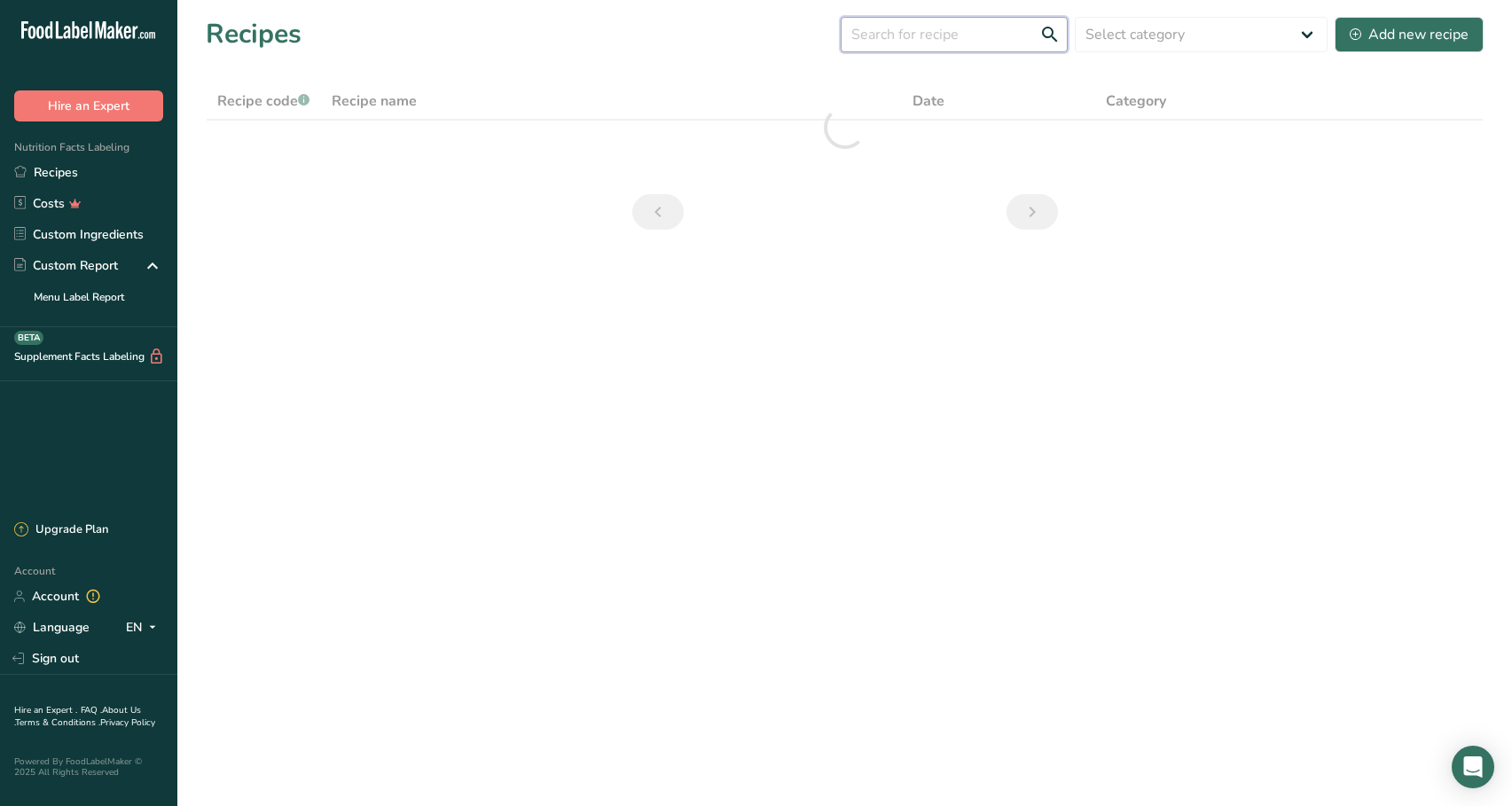
click at [918, 34] on input "text" at bounding box center [954, 34] width 227 height 36
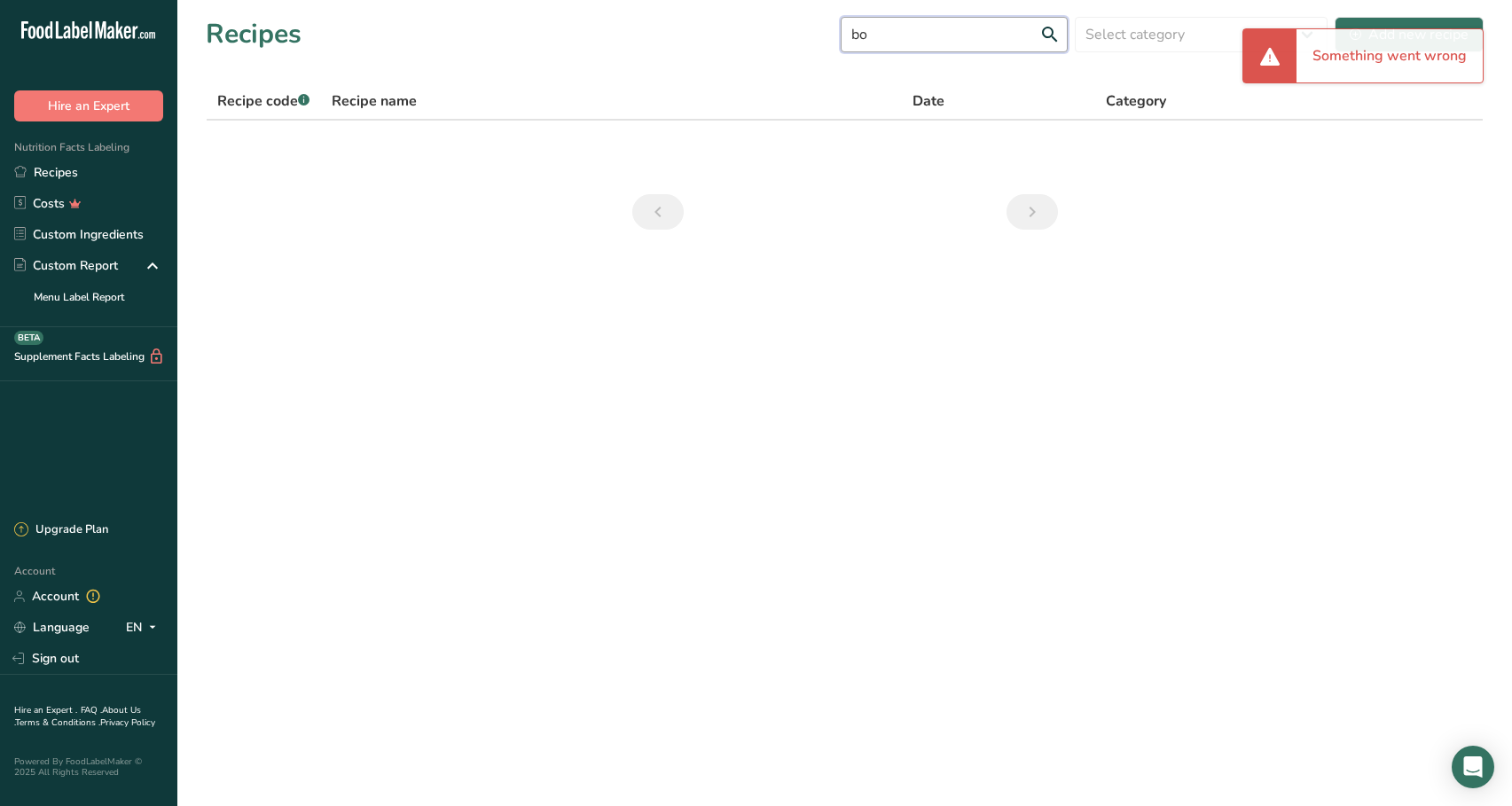
type input "b"
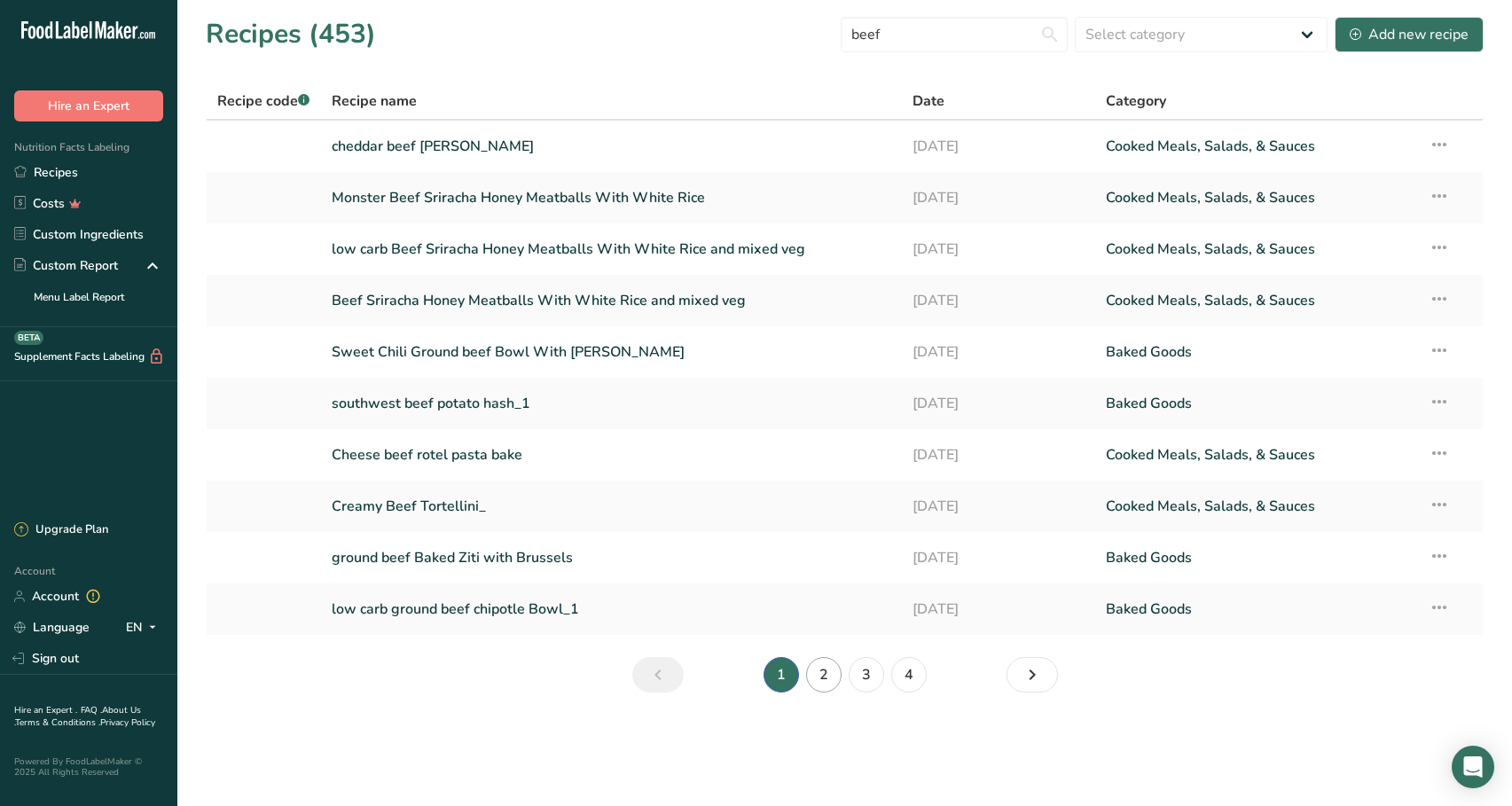
click at [828, 675] on link "2" at bounding box center [824, 675] width 36 height 36
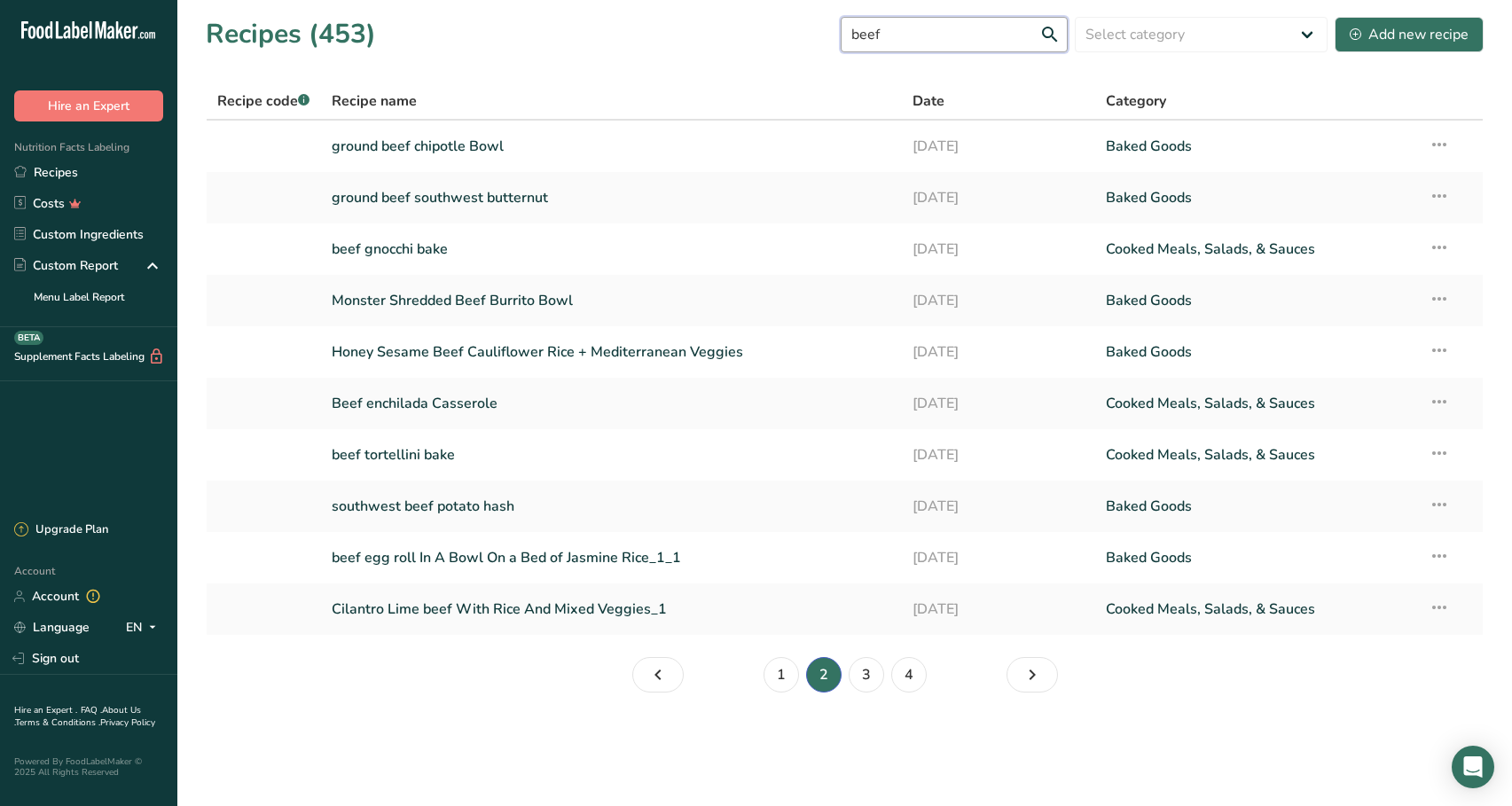
click at [938, 39] on input "beef" at bounding box center [954, 34] width 227 height 36
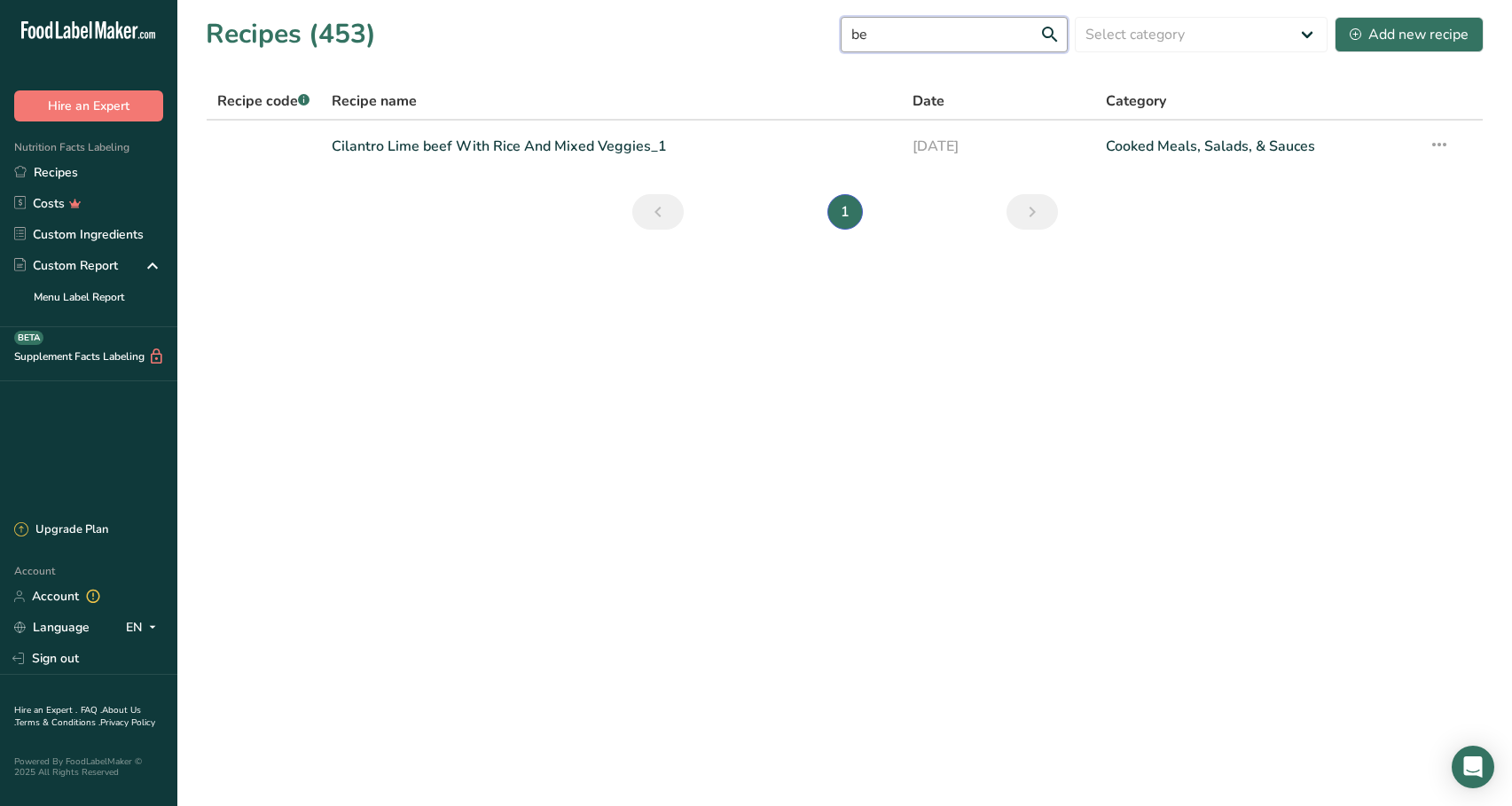
type input "b"
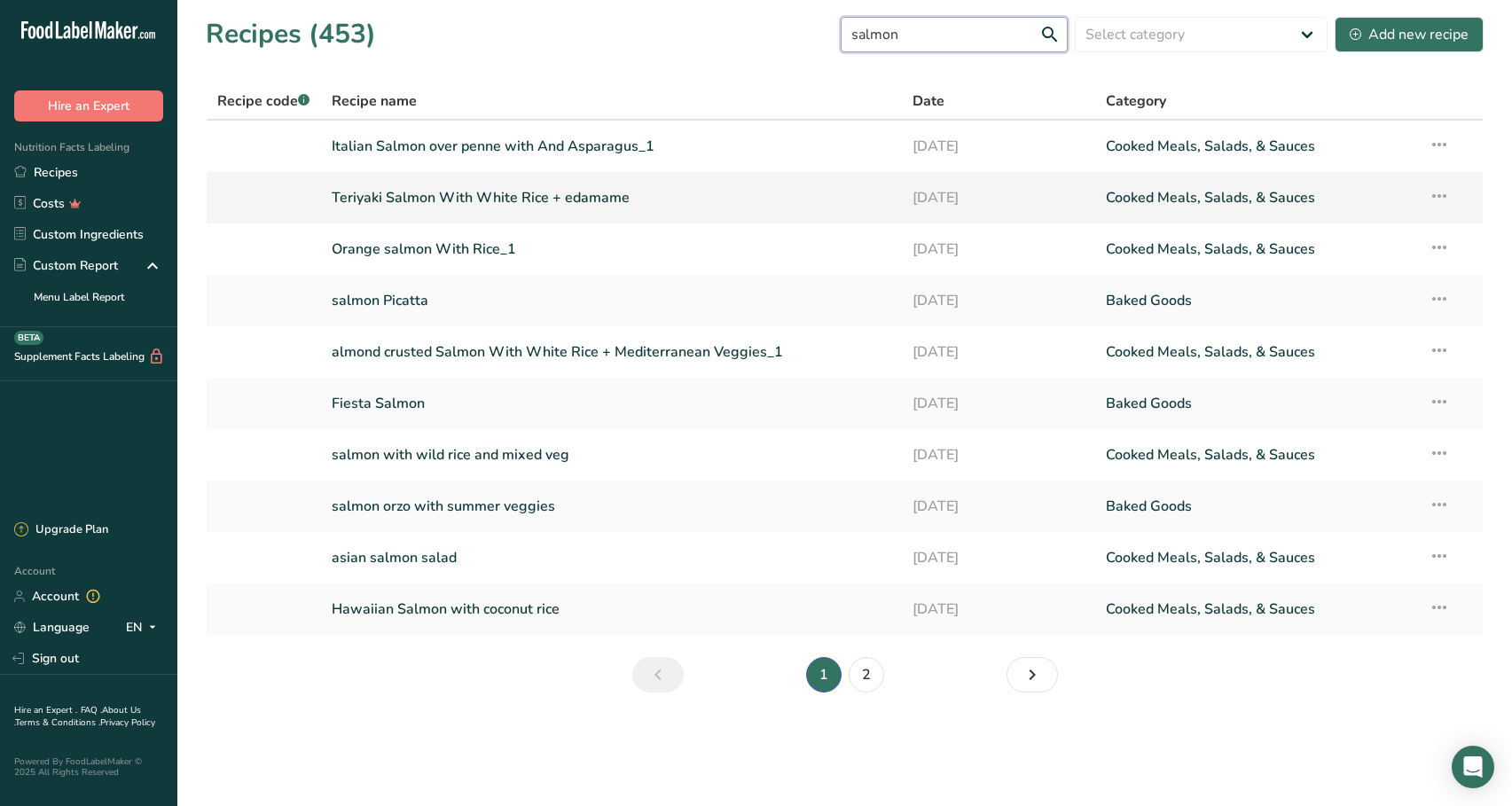
type input "salmon"
click at [729, 196] on link "Teriyaki Salmon With White Rice + edamame" at bounding box center [611, 197] width 560 height 37
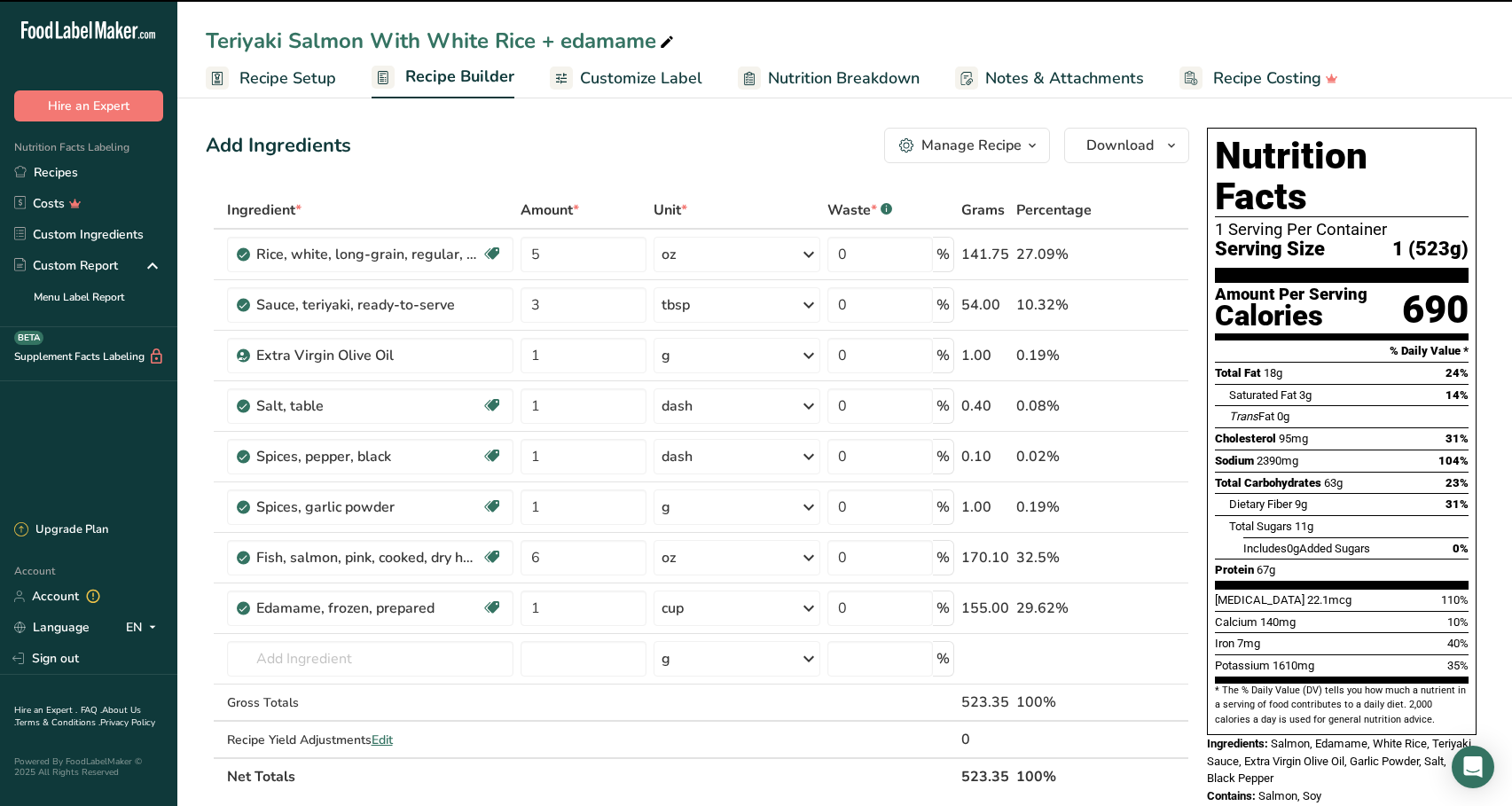
click at [980, 147] on div "Manage Recipe" at bounding box center [971, 145] width 100 height 21
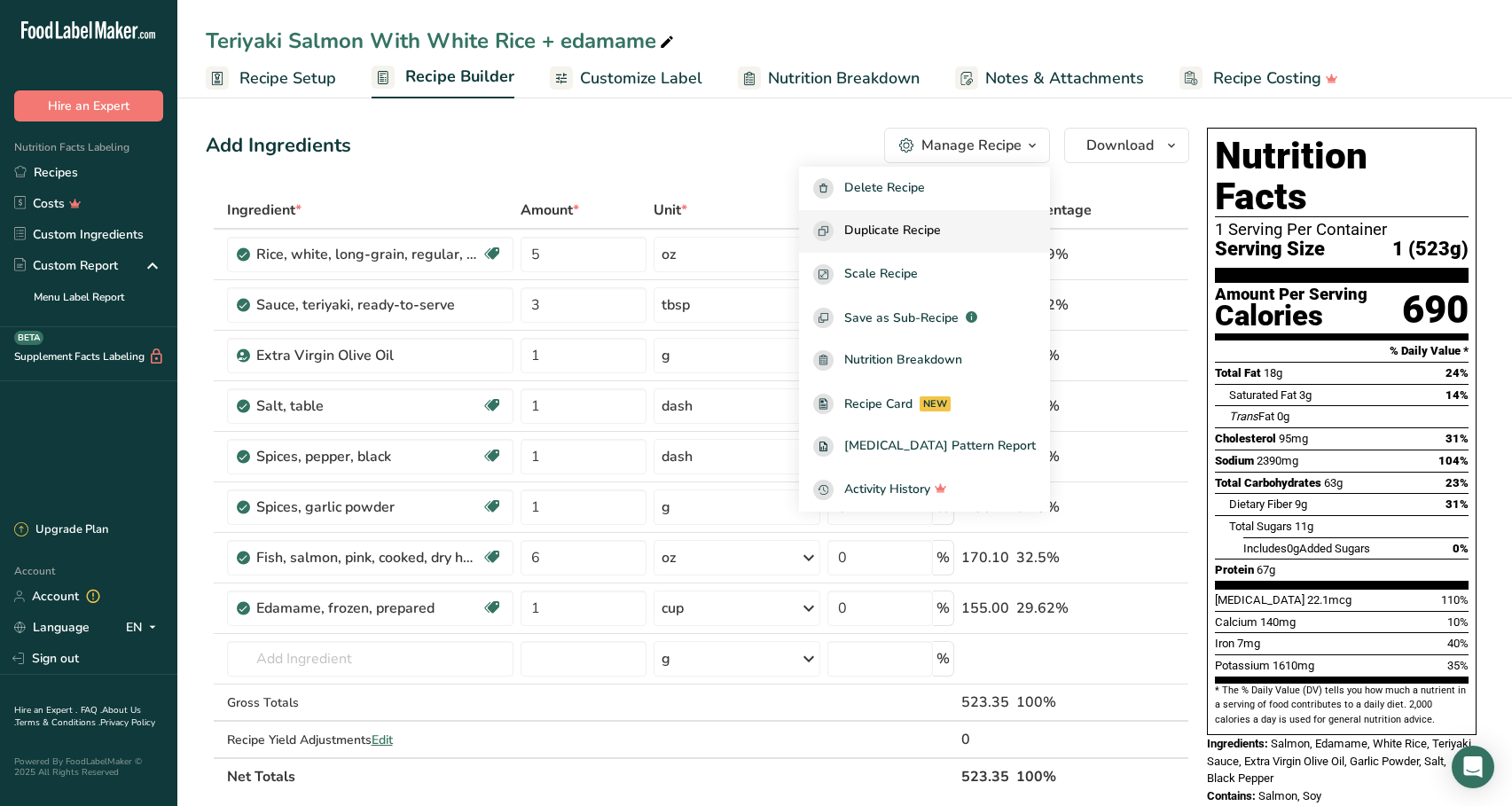
click at [947, 242] on button "Duplicate Recipe" at bounding box center [924, 232] width 251 height 44
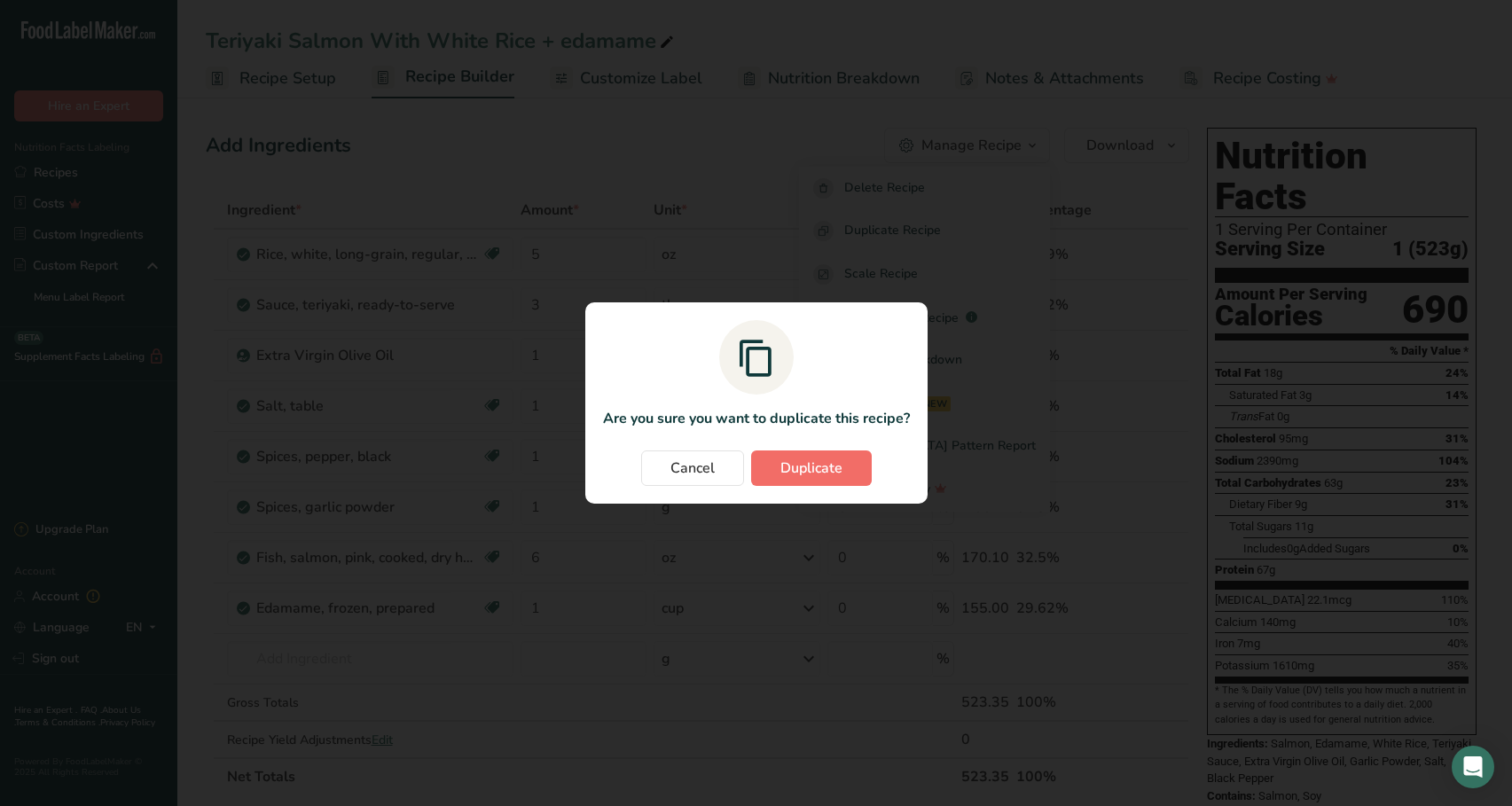
click at [848, 461] on button "Duplicate" at bounding box center [812, 467] width 121 height 36
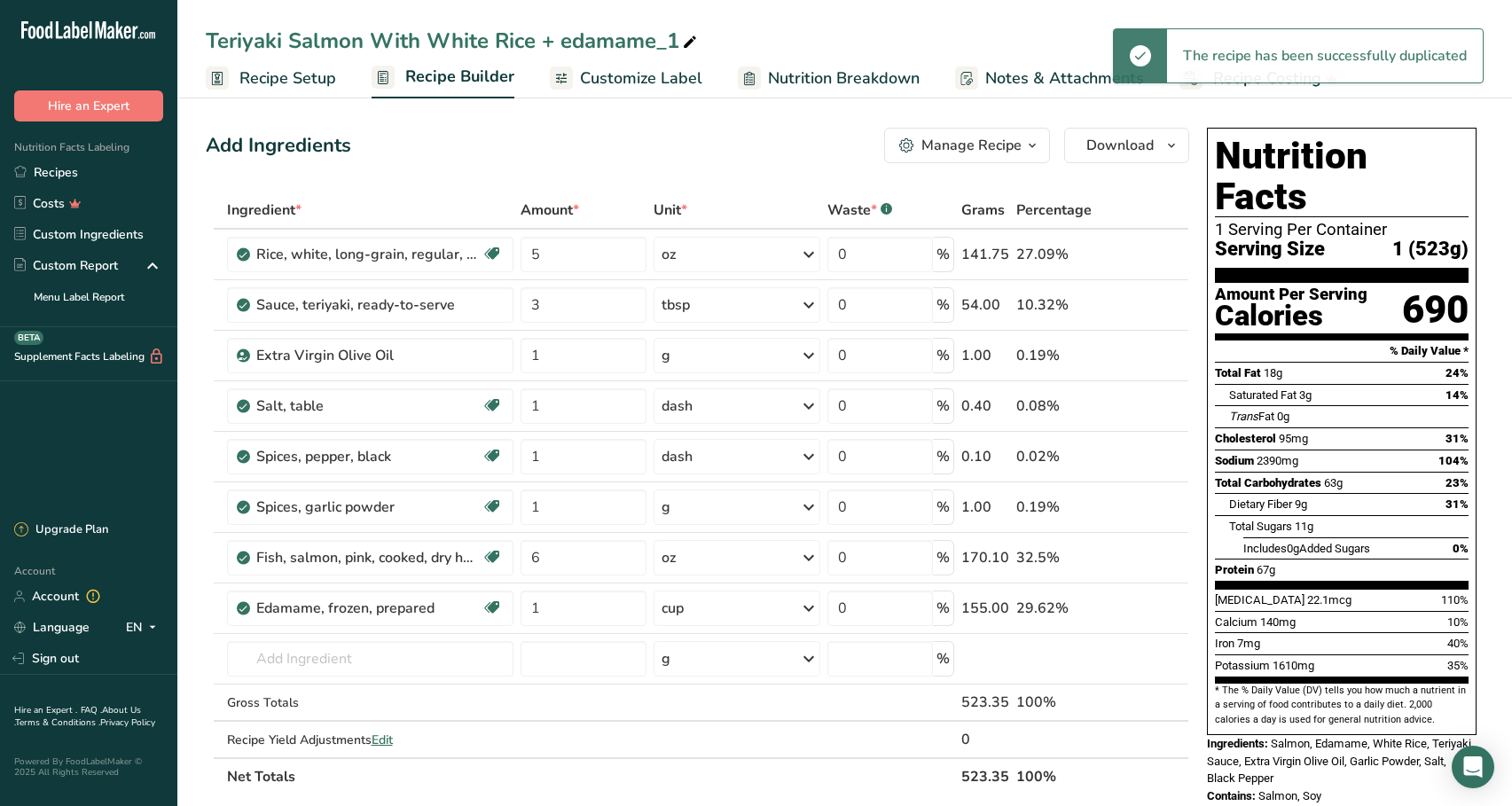
click at [395, 43] on div "Teriyaki Salmon With White Rice + edamame_1" at bounding box center [453, 40] width 495 height 32
click at [362, 45] on input "Teriyaki Salmon With White Rice + edamame_1" at bounding box center [845, 40] width 1278 height 32
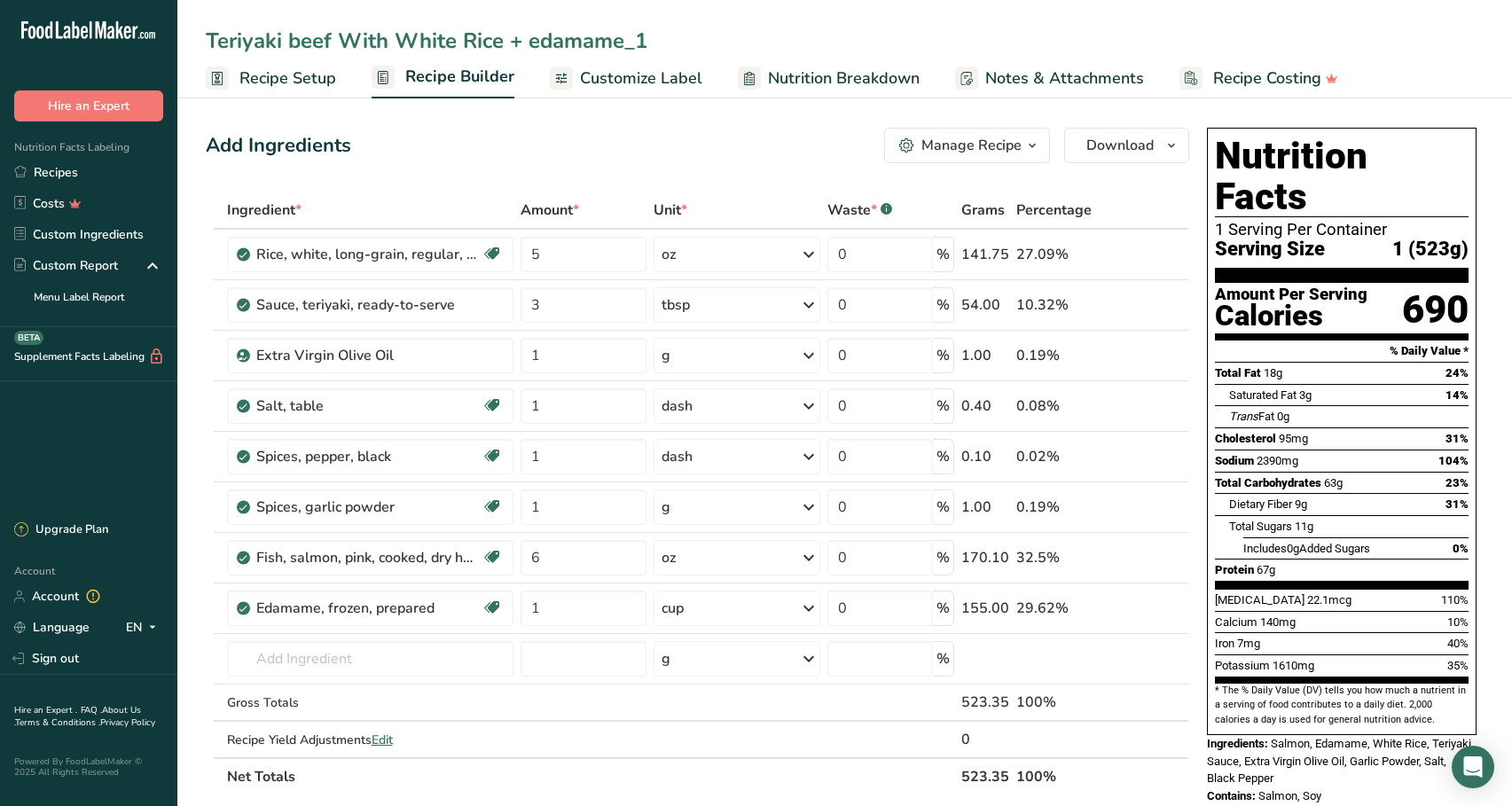
type input "Teriyaki beef With White Rice + edamame_1"
click at [423, 126] on div "Add Ingredients Manage Recipe Delete Recipe Duplicate Recipe Scale Recipe Save …" at bounding box center [702, 801] width 994 height 1361
click at [1148, 559] on icon at bounding box center [1152, 558] width 13 height 18
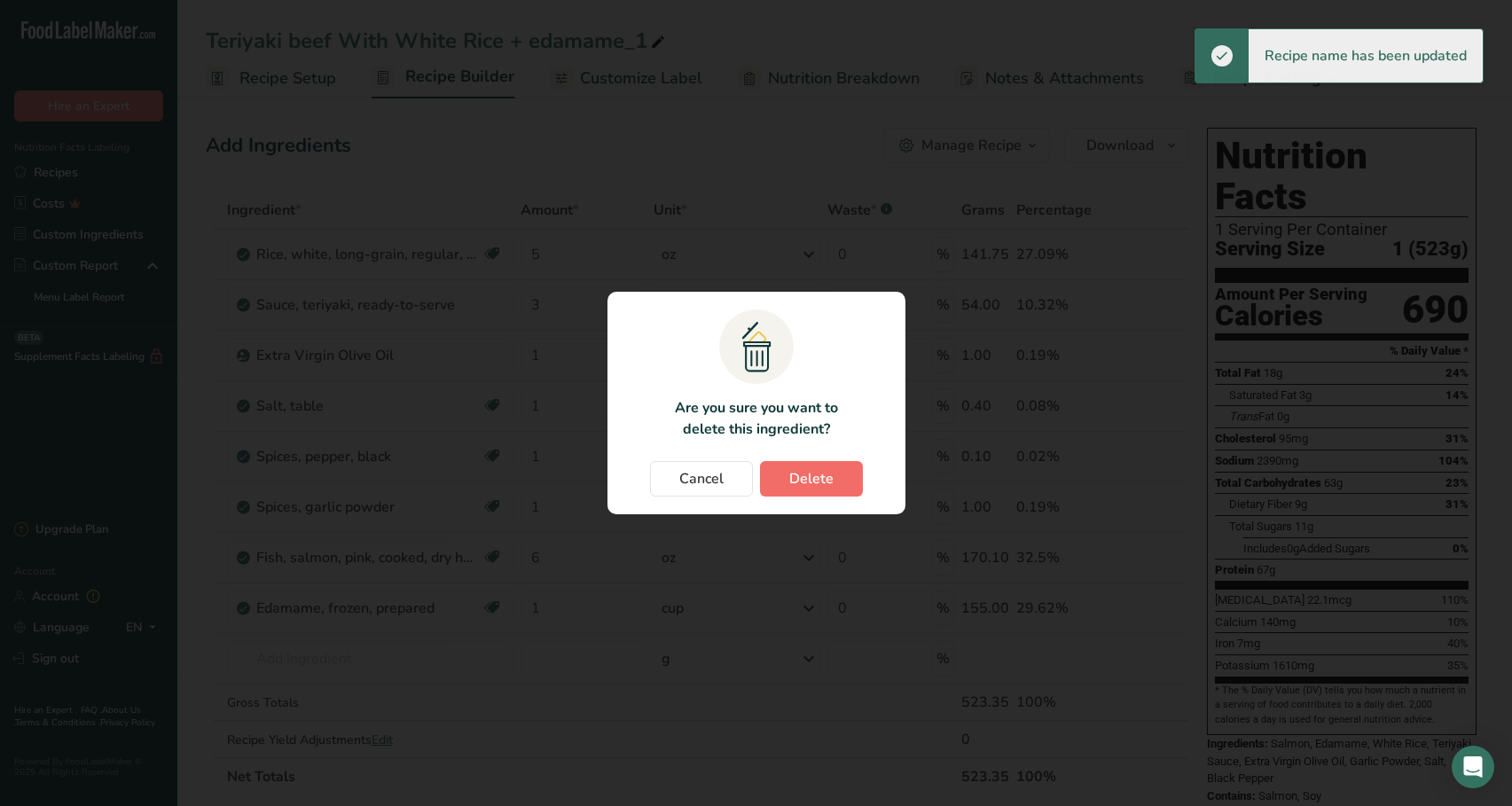
click at [846, 480] on button "Delete" at bounding box center [811, 478] width 103 height 36
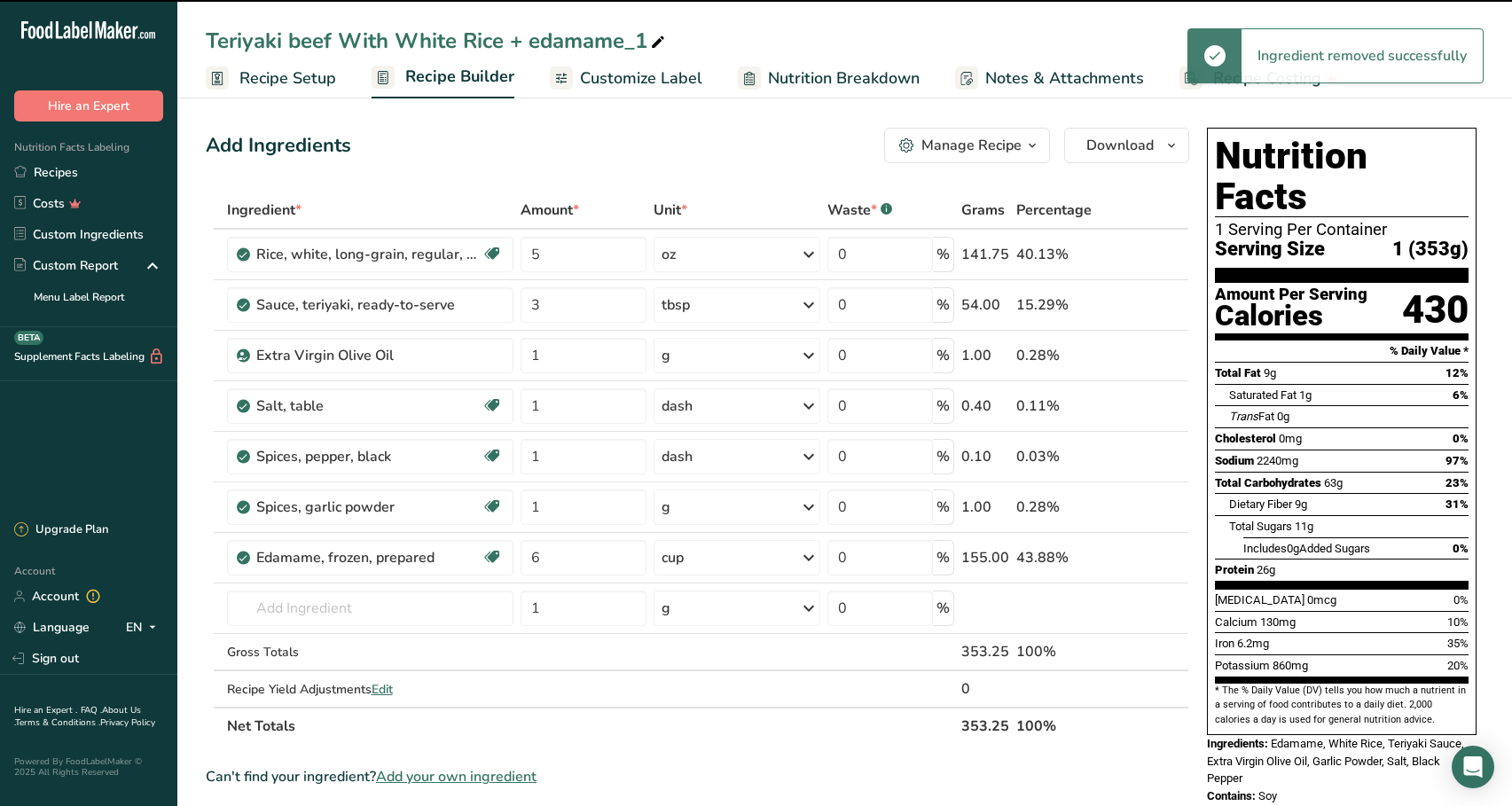
type input "1"
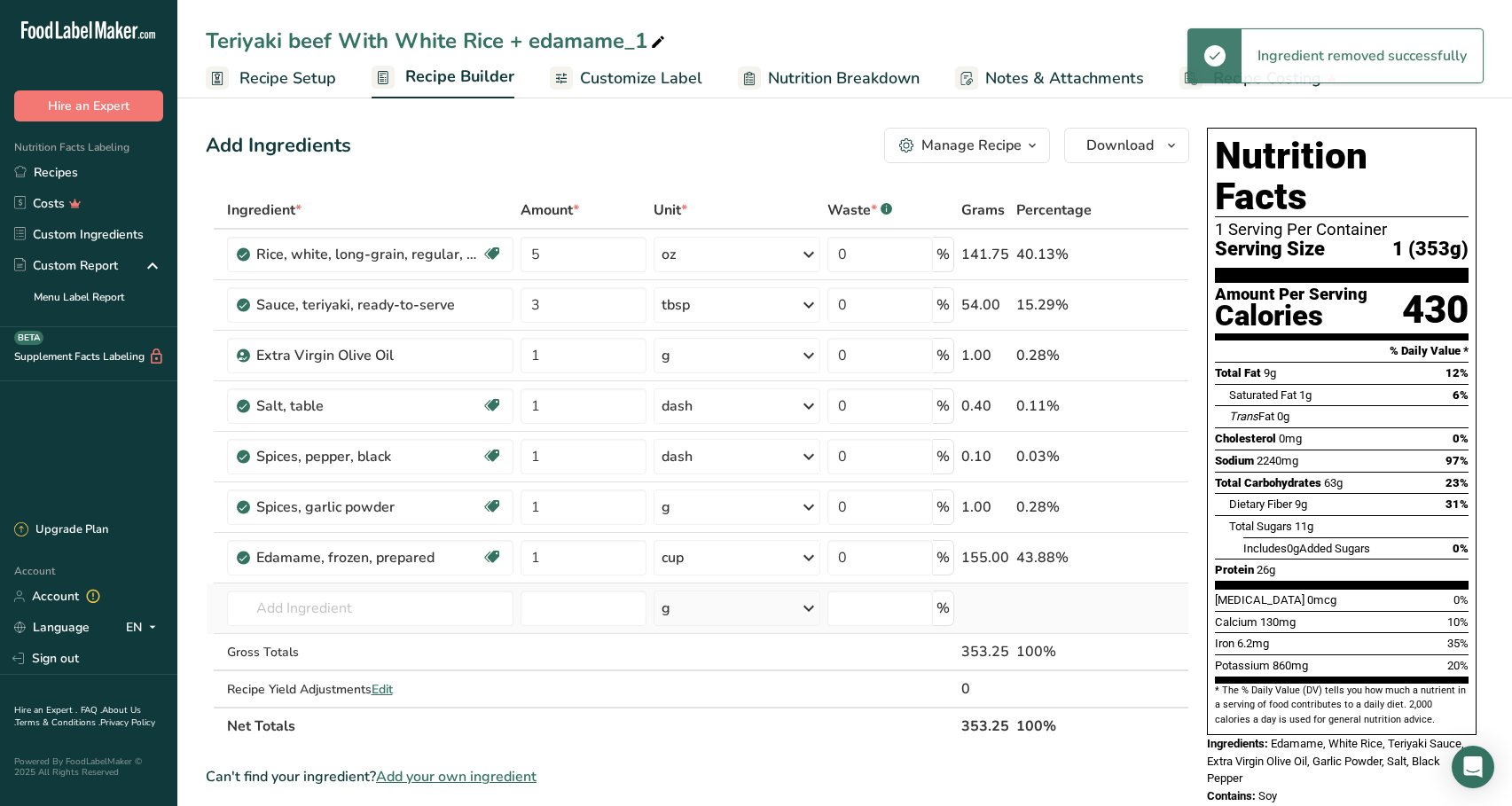
click at [368, 632] on td "Almond flour 1211 Milk, whole, 3.25% milkfat, without added vitamin A and [MEDI…" at bounding box center [370, 608] width 293 height 50
click at [369, 607] on input "text" at bounding box center [371, 608] width 287 height 36
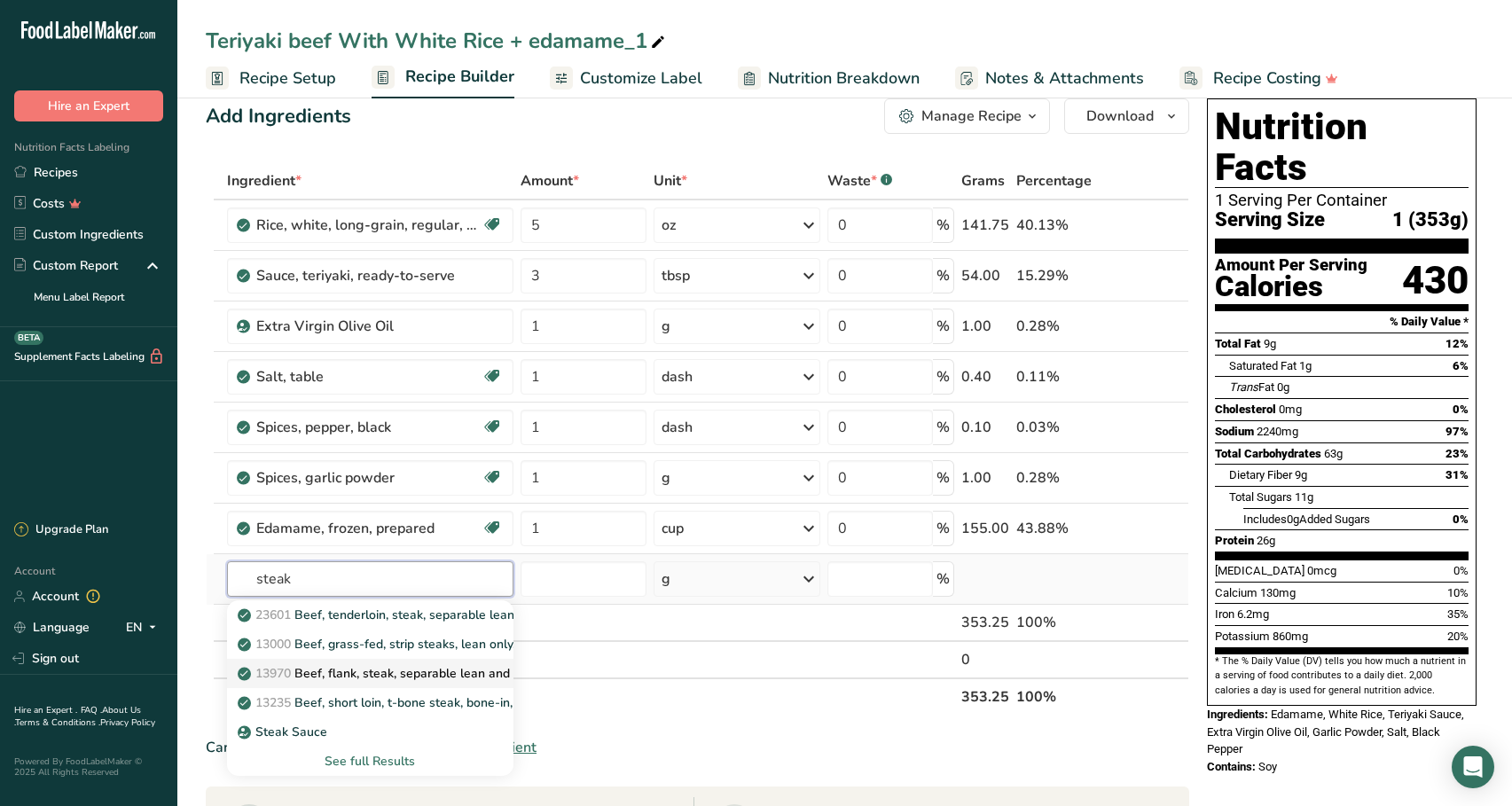
scroll to position [32, 0]
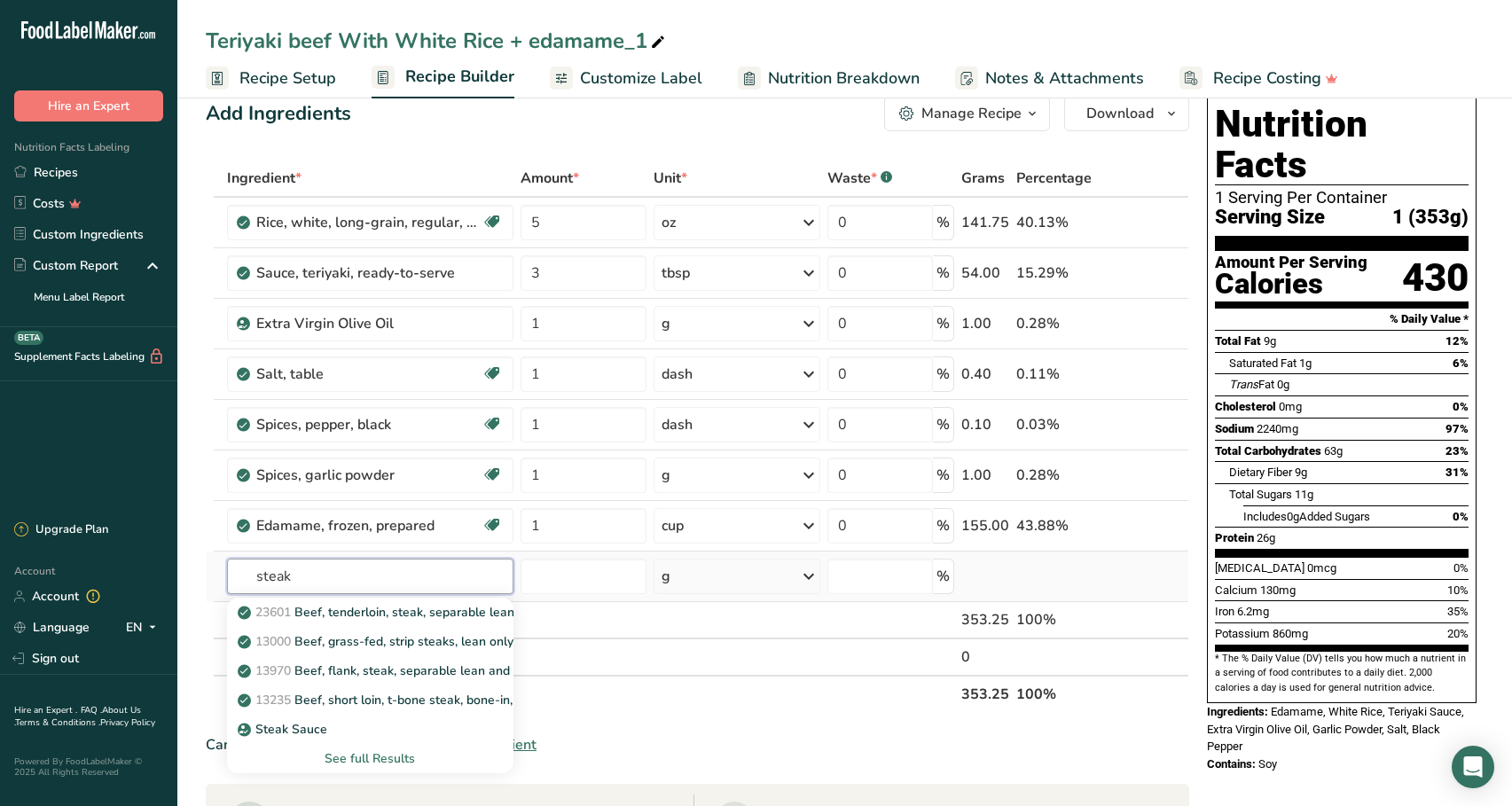
type input "steak"
click at [371, 757] on div "See full Results" at bounding box center [370, 759] width 258 height 18
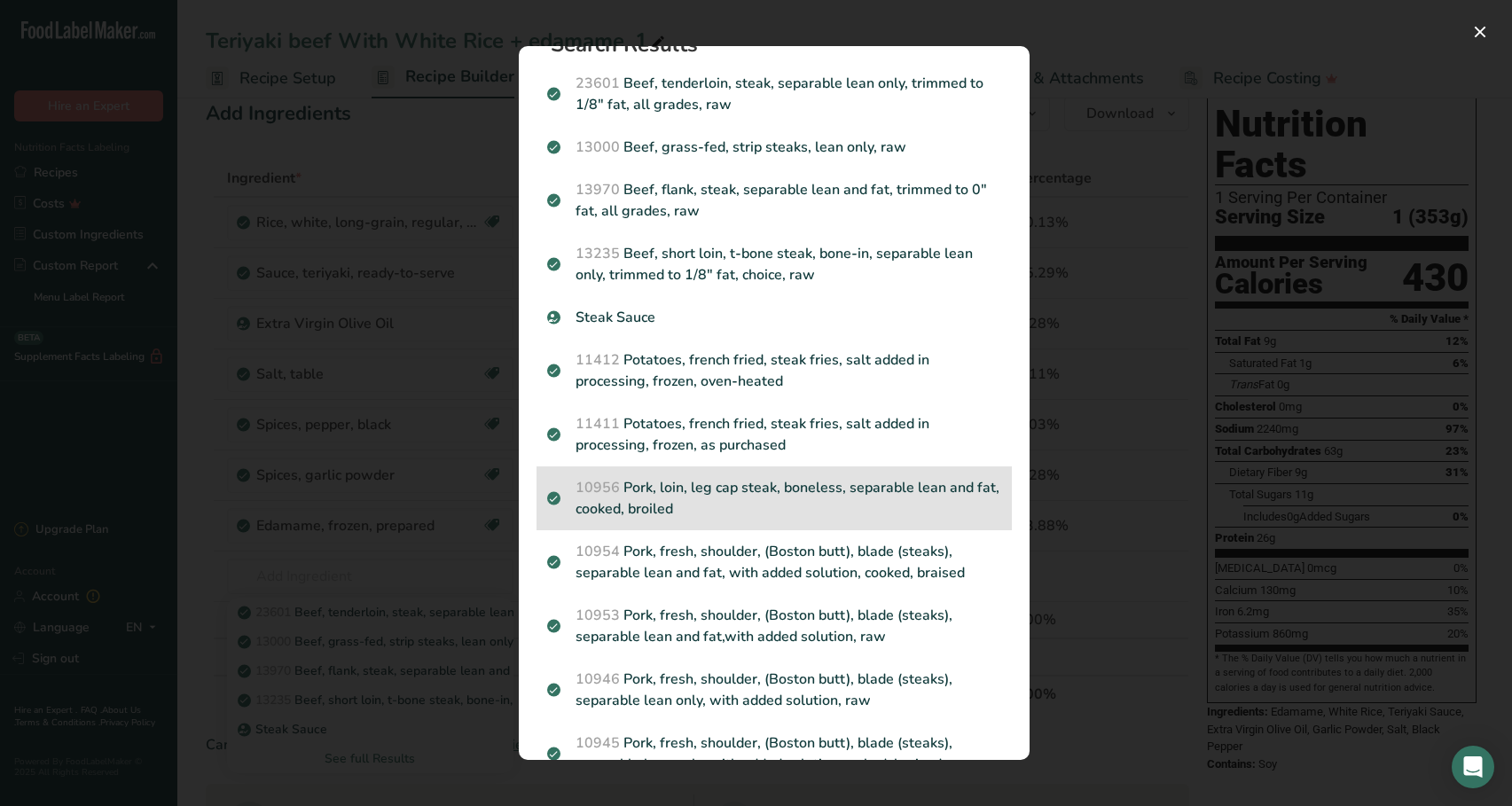
scroll to position [0, 0]
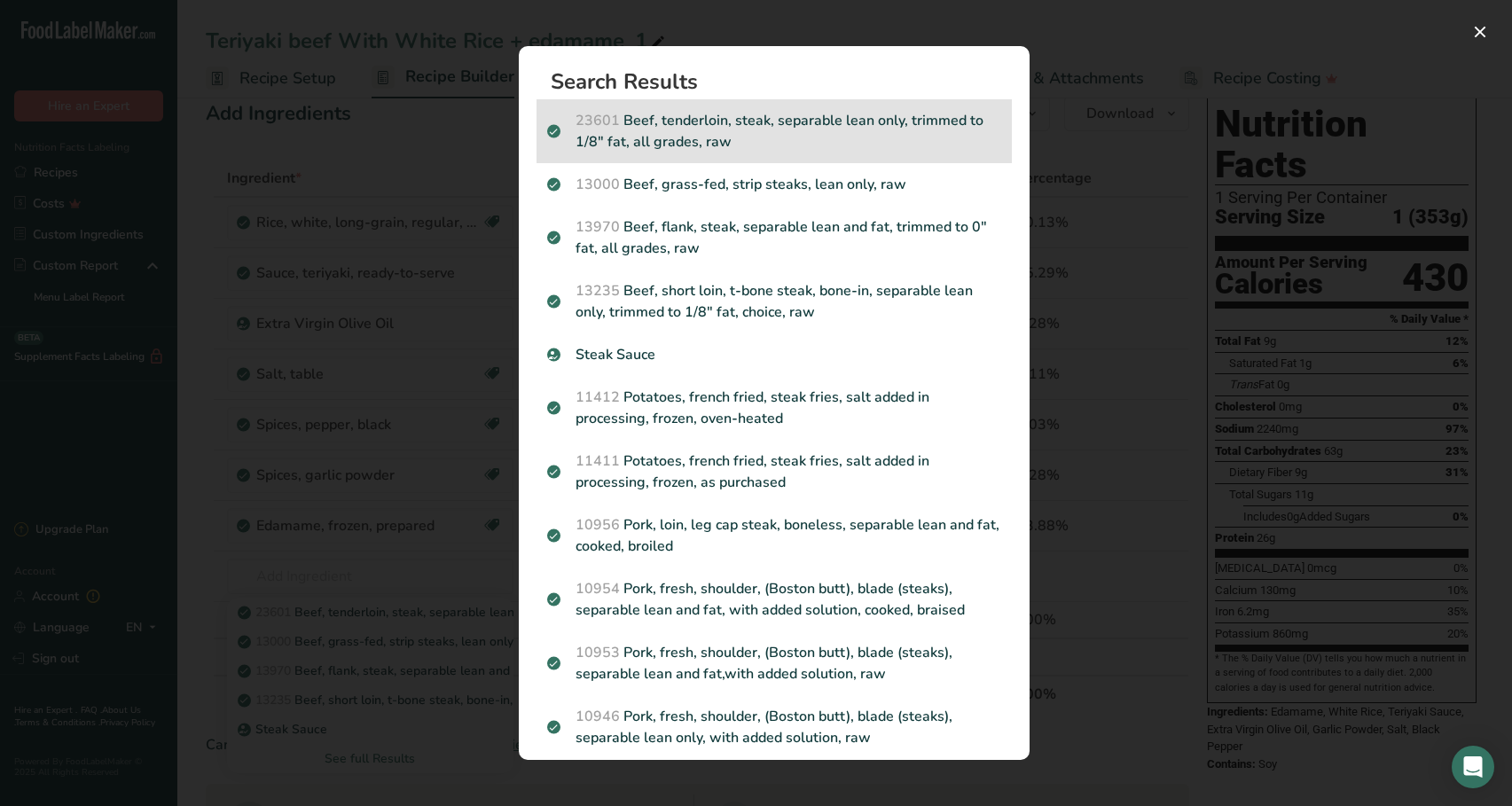
click at [753, 148] on p "23601 Beef, tenderloin, steak, separable lean only, trimmed to 1/8" fat, all gr…" at bounding box center [773, 131] width 454 height 43
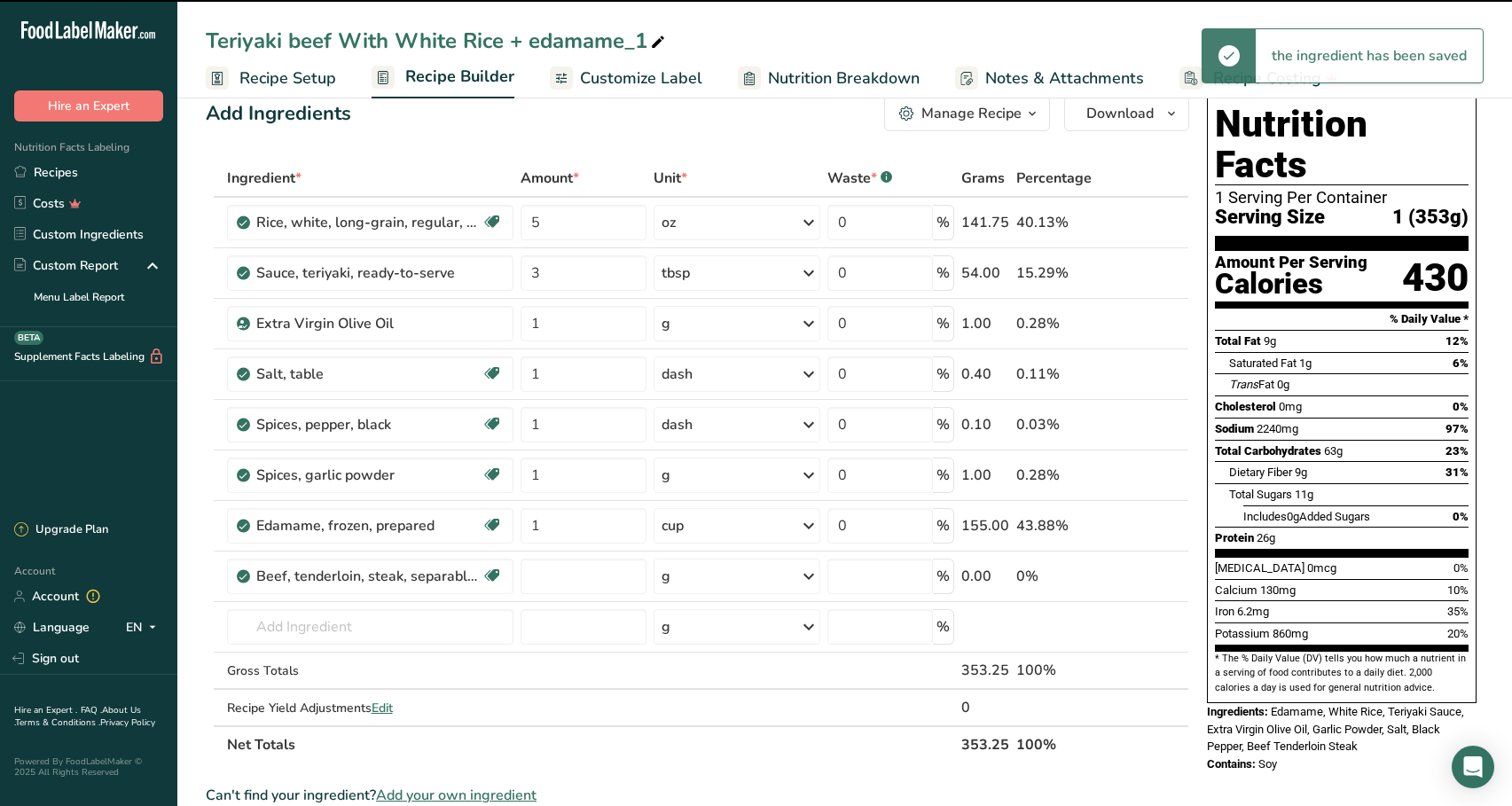
type input "0"
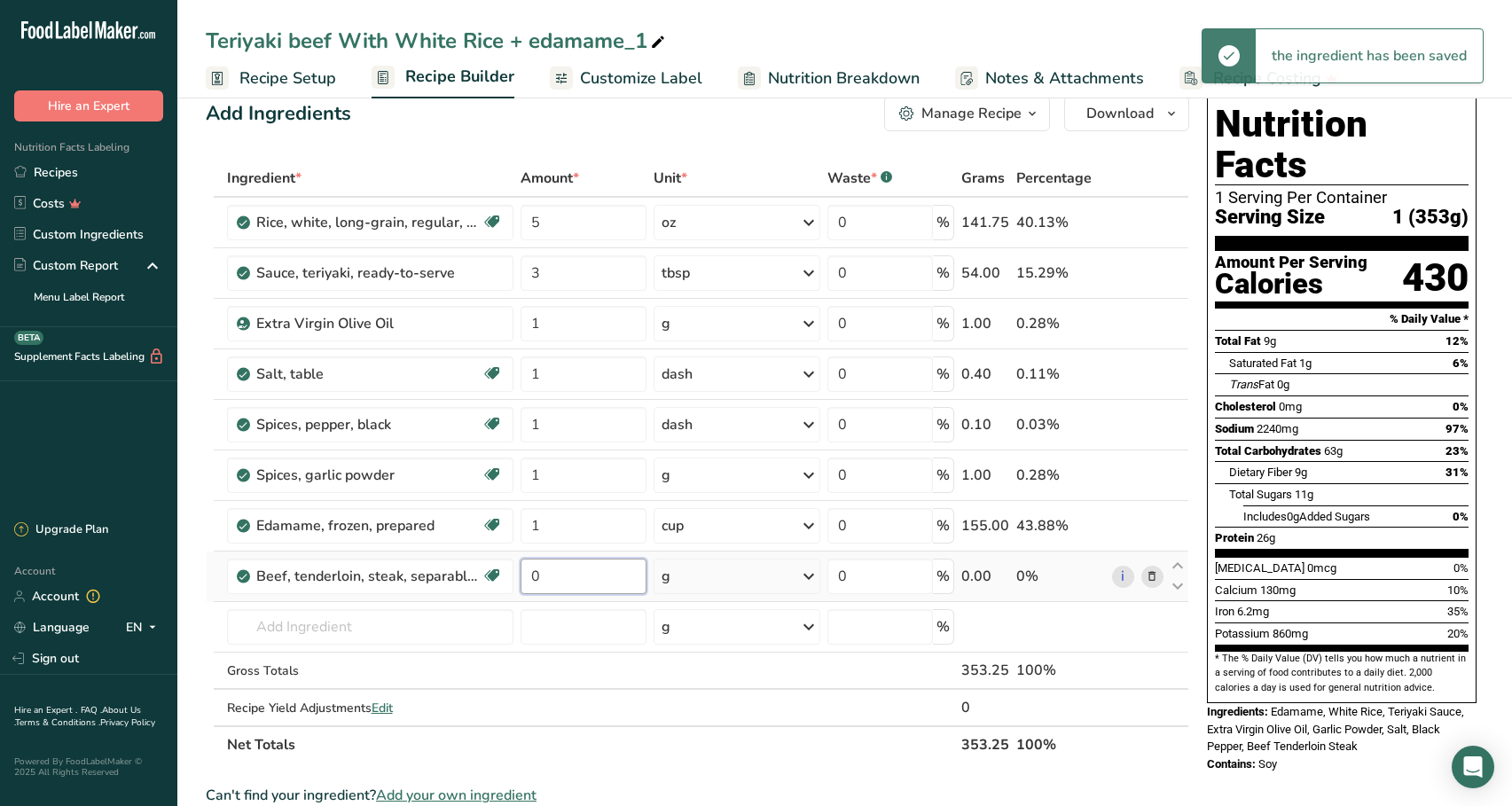
drag, startPoint x: 557, startPoint y: 581, endPoint x: 516, endPoint y: 580, distance: 41.0
click at [517, 580] on td "0" at bounding box center [583, 576] width 133 height 50
type input "6"
click at [668, 586] on div "Ingredient * Amount * Unit * Waste * .a-a{fill:#347362;}.b-a{fill:#fff;} Grams …" at bounding box center [697, 461] width 983 height 603
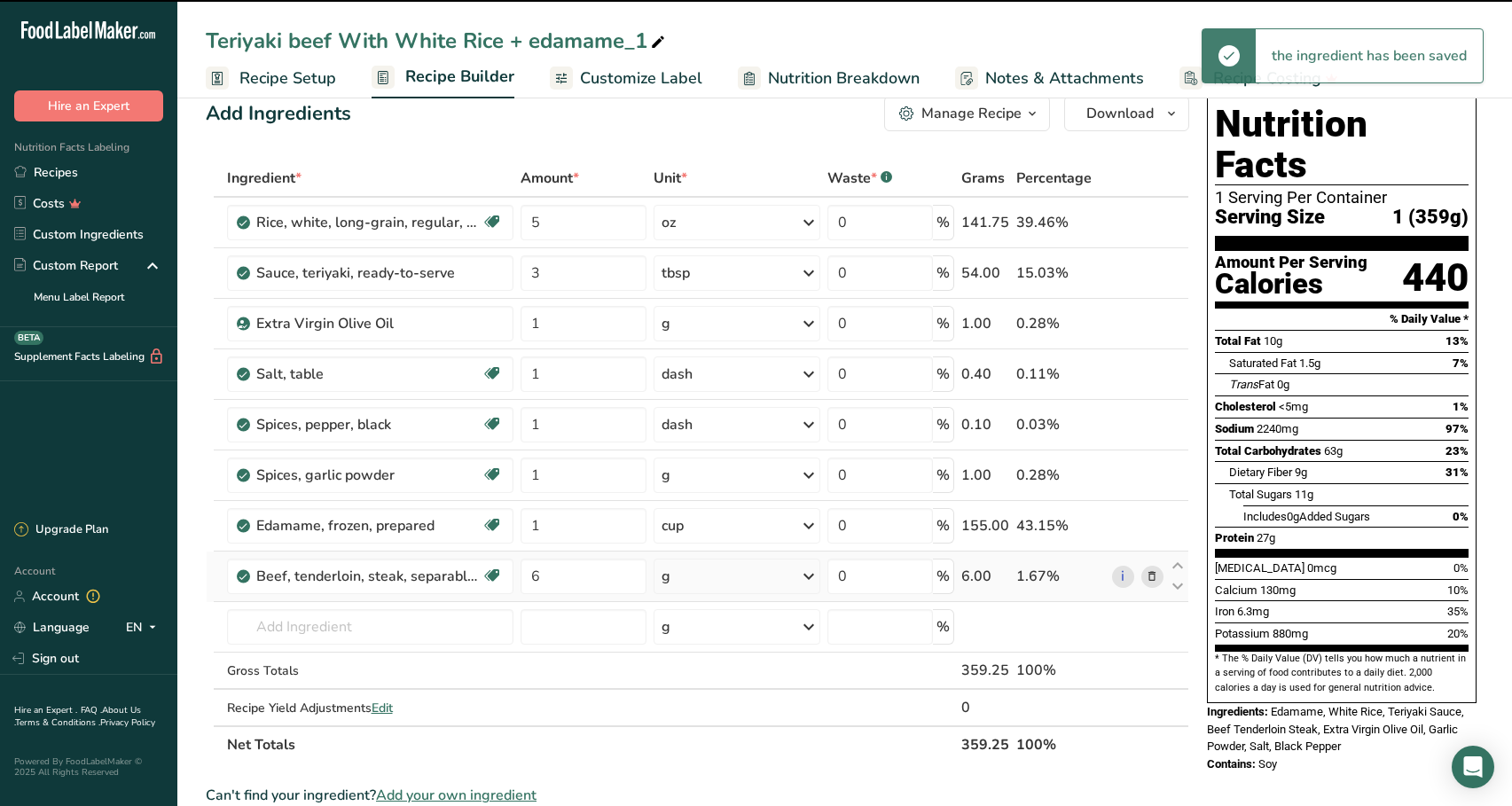
click at [694, 582] on div "g" at bounding box center [737, 576] width 167 height 36
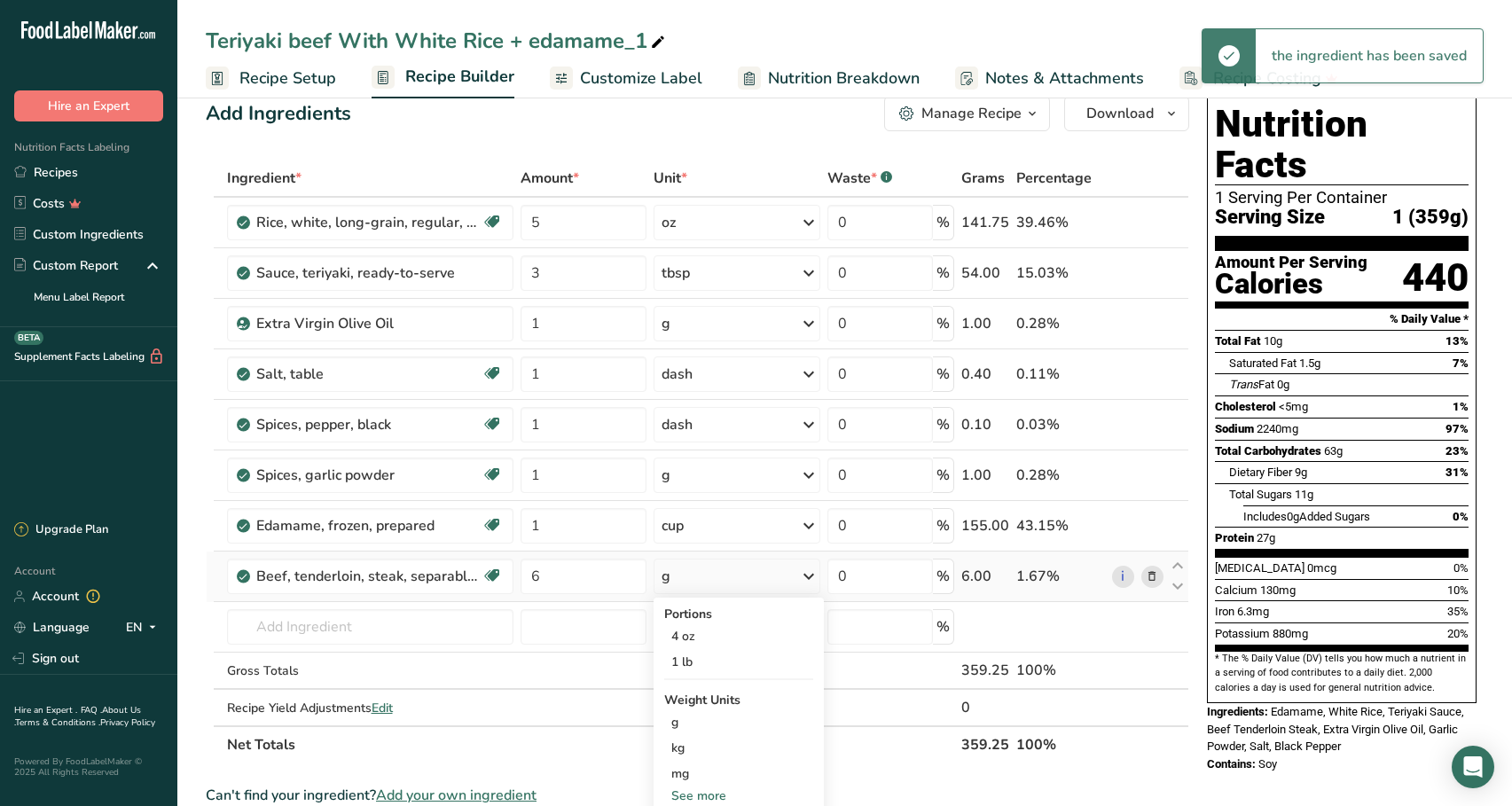
click at [691, 790] on div "See more" at bounding box center [738, 795] width 149 height 18
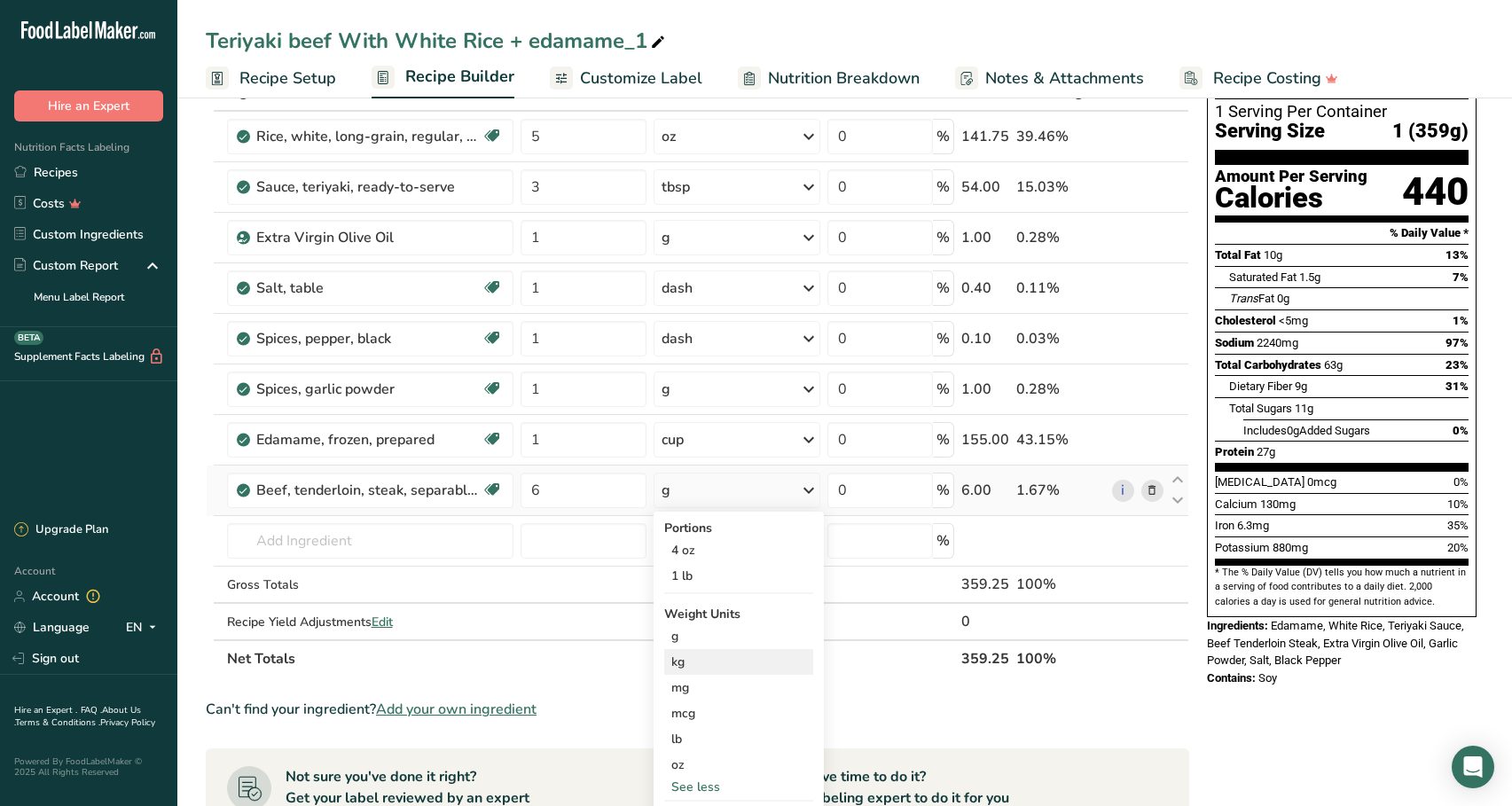
scroll to position [121, 0]
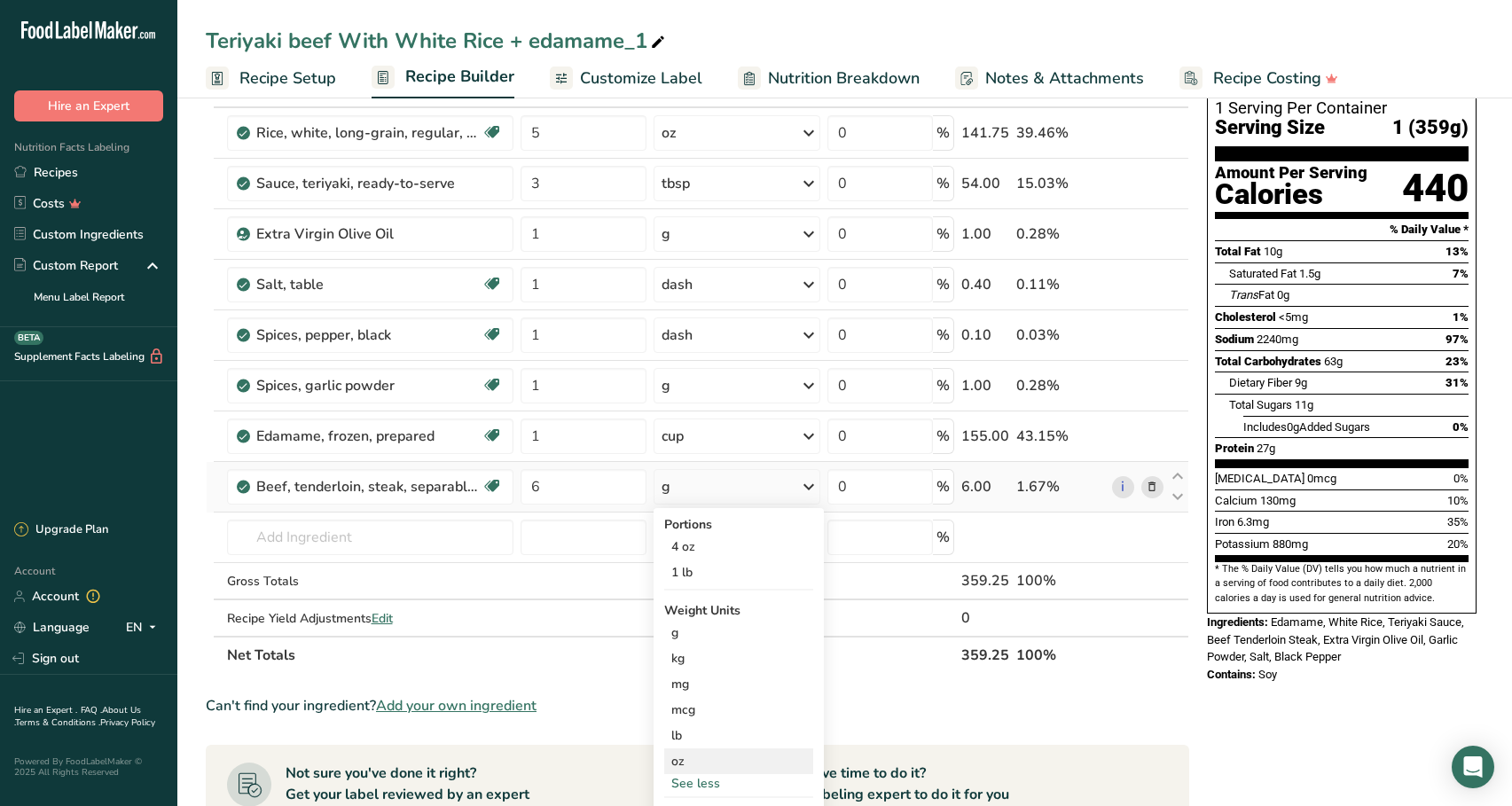
click at [722, 758] on div "oz" at bounding box center [738, 761] width 149 height 26
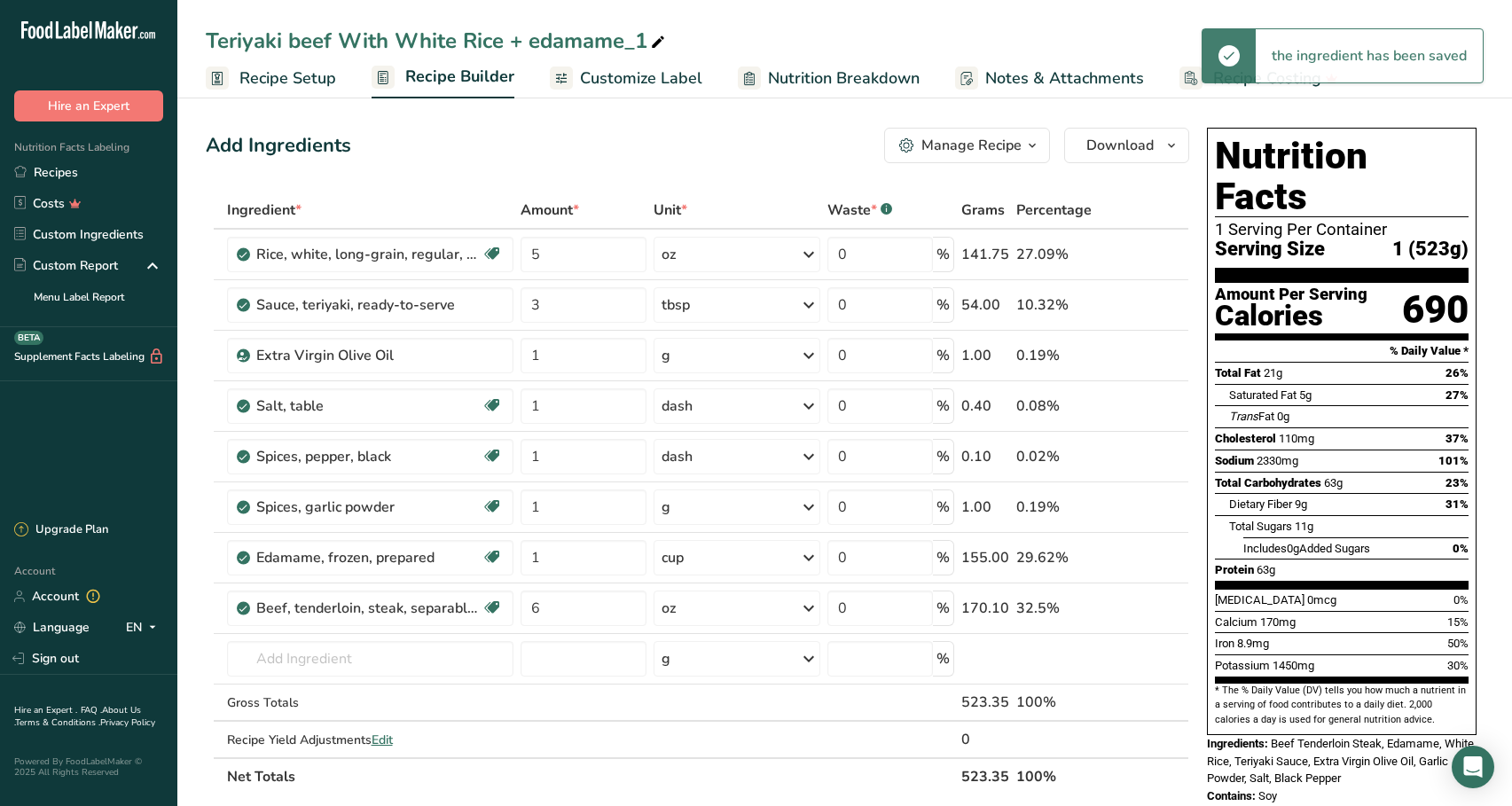
scroll to position [0, 0]
click at [1082, 154] on button "Download" at bounding box center [1126, 145] width 125 height 36
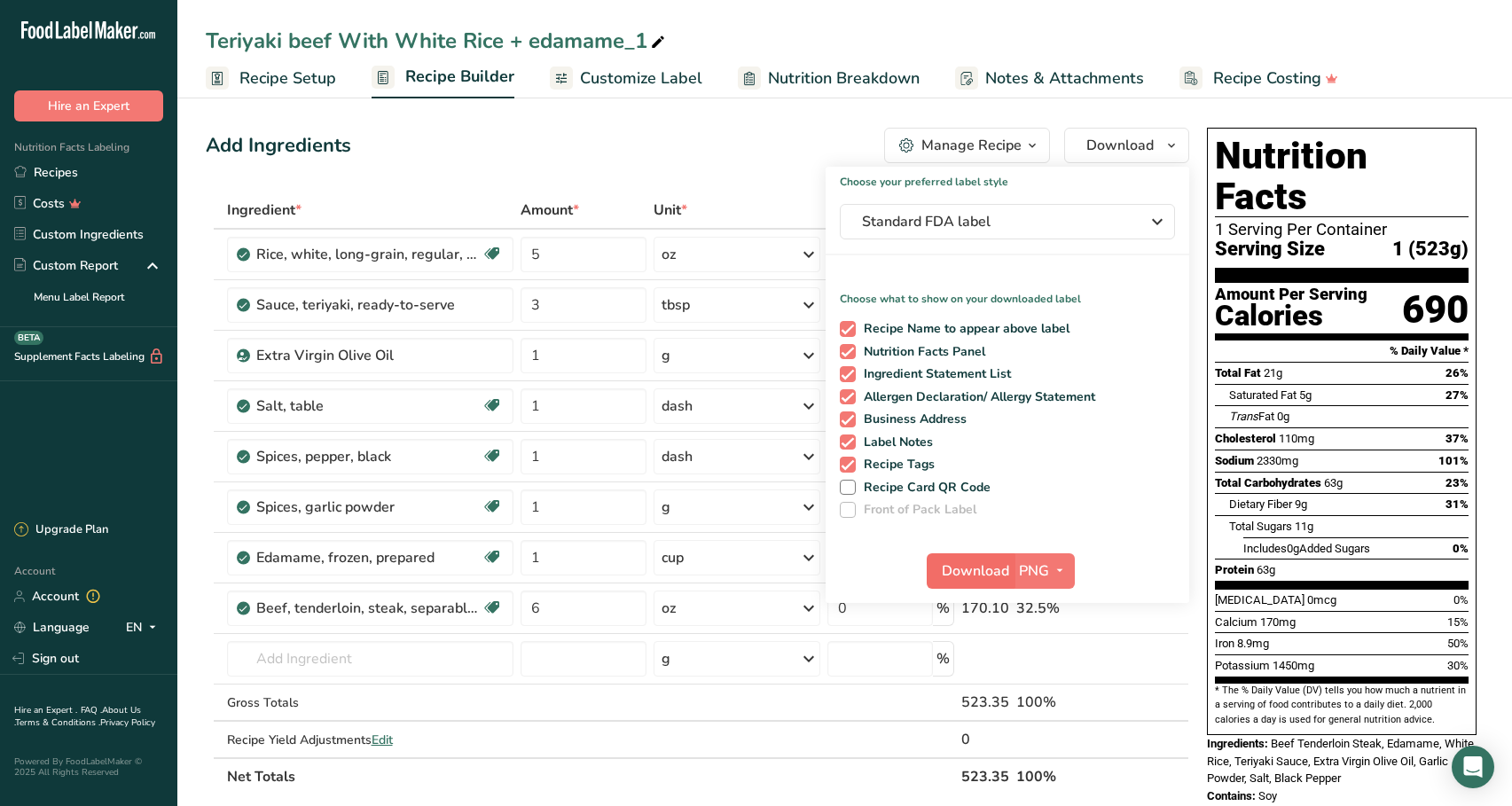
click at [968, 579] on span "Download" at bounding box center [975, 570] width 68 height 21
click at [839, 133] on div "Add Ingredients Manage Recipe Delete Recipe Duplicate Recipe Scale Recipe Save …" at bounding box center [697, 145] width 983 height 36
